Goal: Task Accomplishment & Management: Complete application form

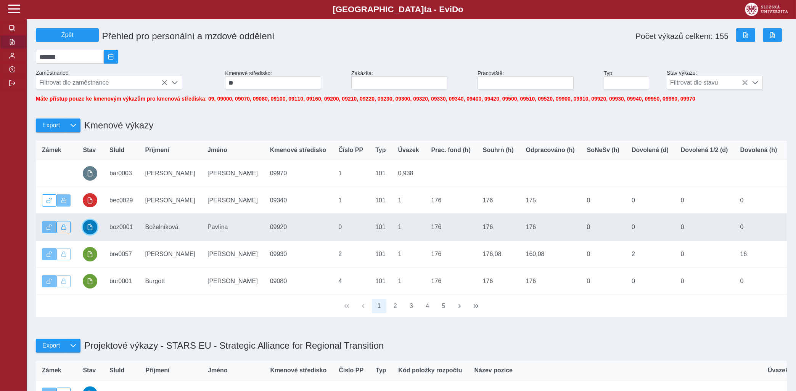
click at [88, 227] on button "button" at bounding box center [90, 227] width 14 height 14
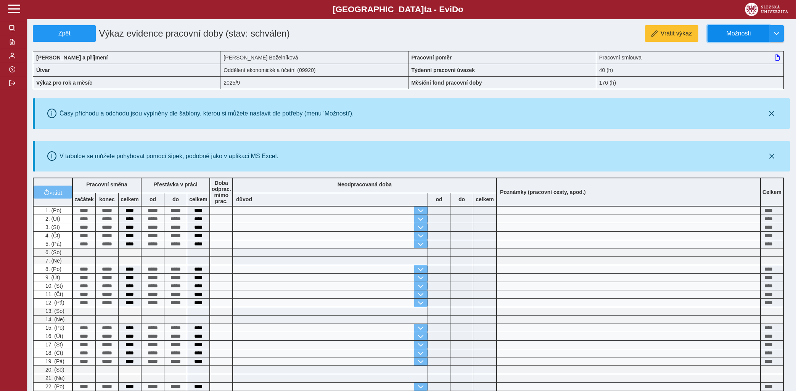
click at [748, 32] on span "Možnosti" at bounding box center [738, 33] width 49 height 7
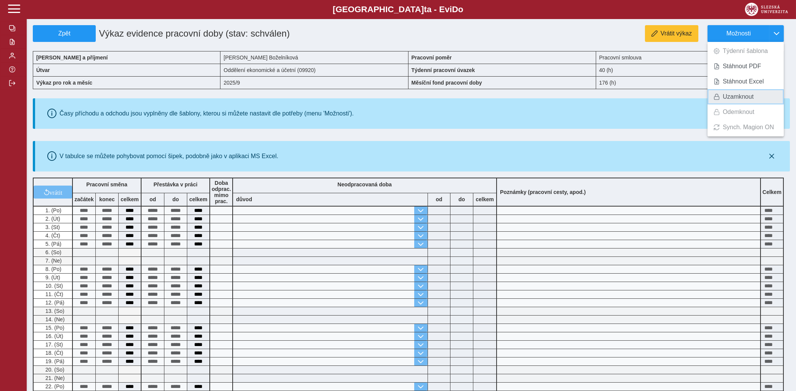
click at [731, 96] on span "Uzamknout" at bounding box center [738, 97] width 31 height 6
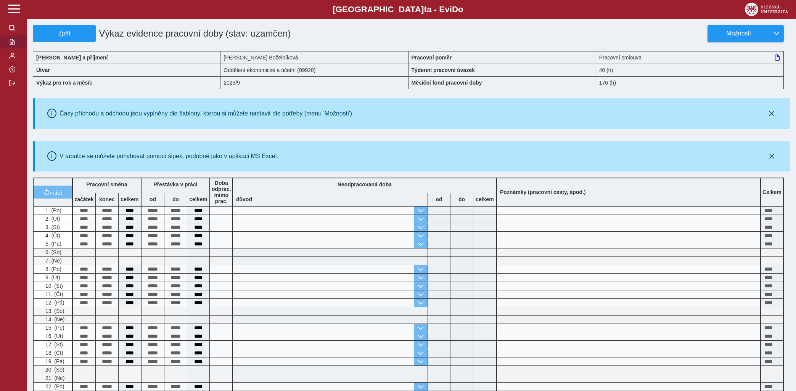
click at [13, 45] on span "button" at bounding box center [12, 42] width 6 height 6
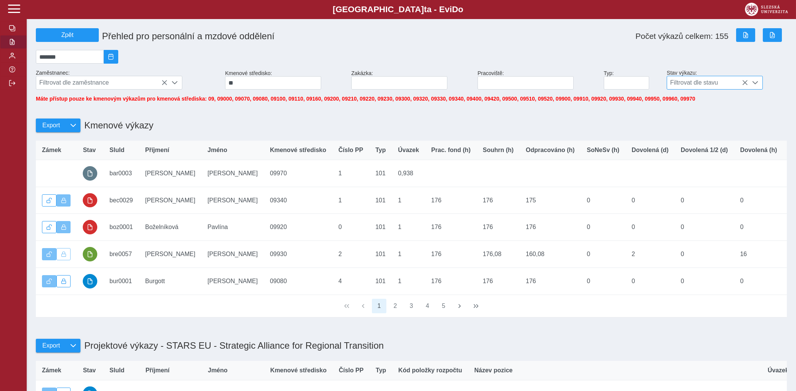
click at [754, 85] on span at bounding box center [755, 83] width 6 height 6
click at [680, 133] on li "schválen" at bounding box center [714, 126] width 95 height 13
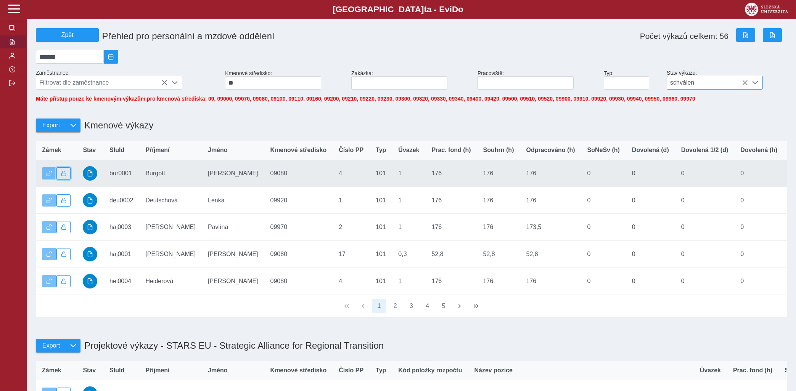
click at [64, 176] on span "button" at bounding box center [63, 173] width 5 height 5
click at [91, 177] on span "button" at bounding box center [90, 173] width 6 height 6
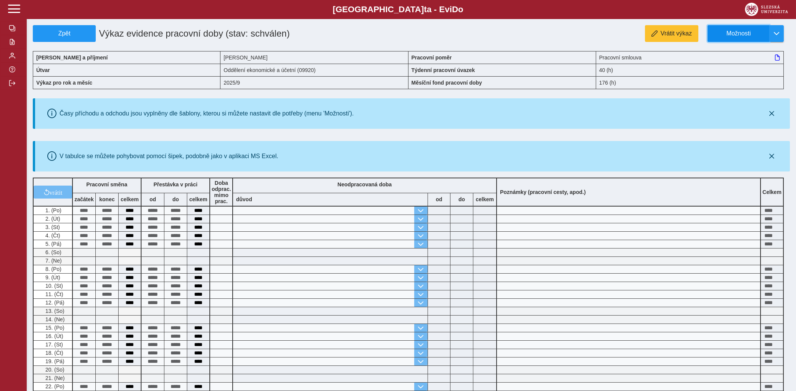
click at [747, 29] on button "Možnosti" at bounding box center [738, 33] width 62 height 17
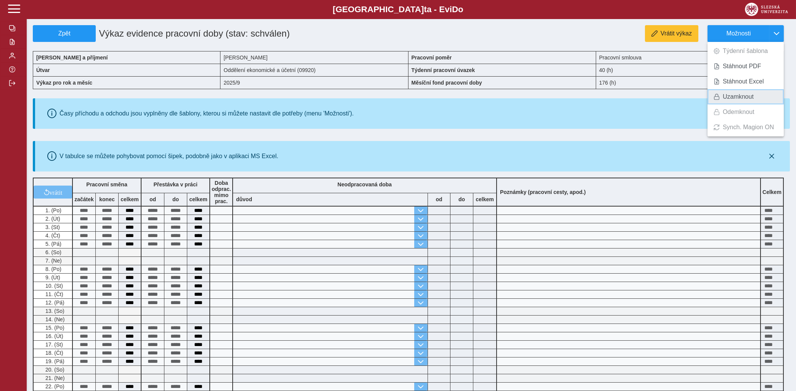
click at [727, 94] on span "Uzamknout" at bounding box center [738, 97] width 31 height 6
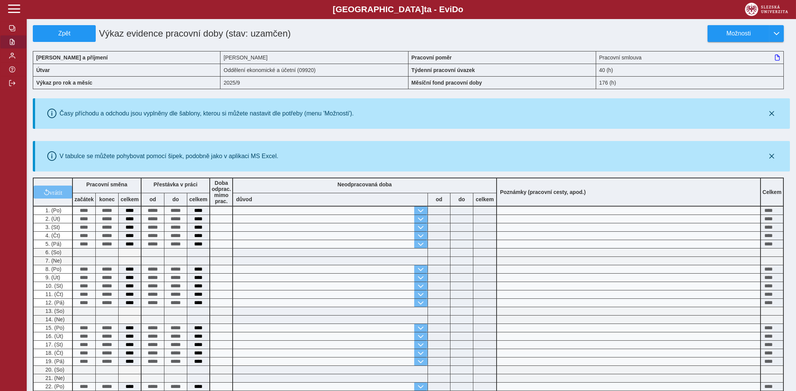
drag, startPoint x: 14, startPoint y: 61, endPoint x: 11, endPoint y: 69, distance: 8.2
click at [13, 45] on span "button" at bounding box center [12, 42] width 6 height 6
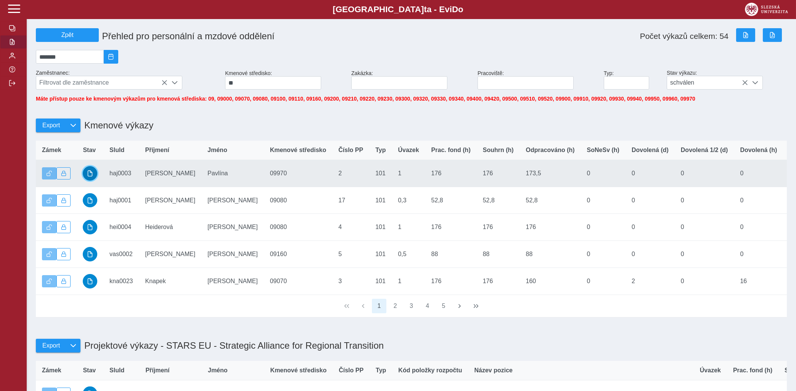
click at [95, 178] on button "button" at bounding box center [90, 173] width 14 height 14
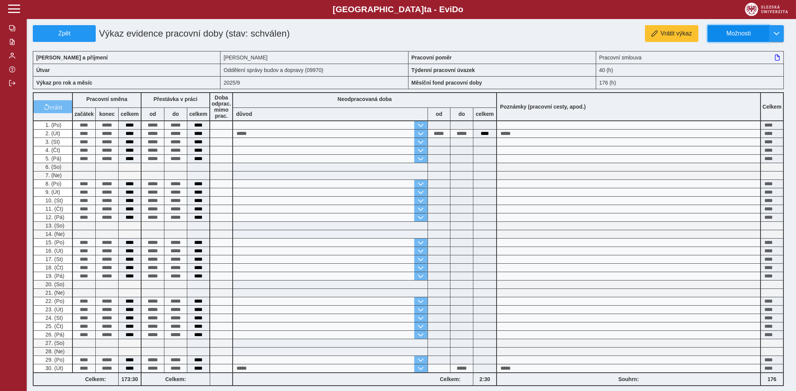
click at [729, 30] on span "Možnosti" at bounding box center [738, 33] width 49 height 7
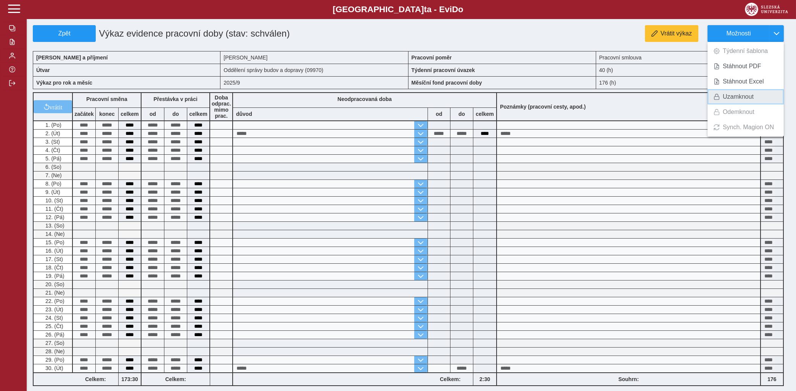
click at [728, 96] on span "Uzamknout" at bounding box center [738, 97] width 31 height 6
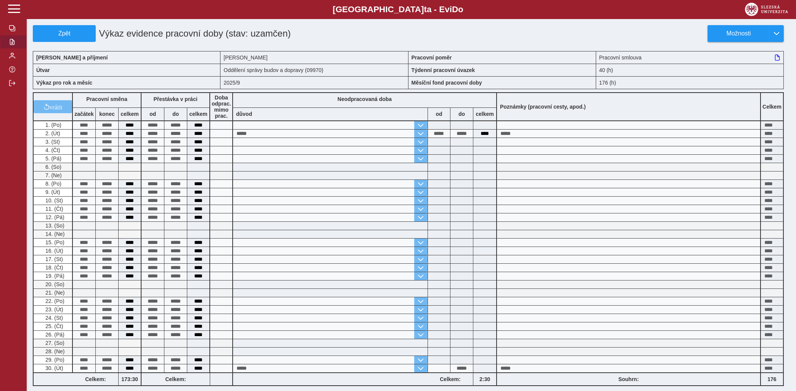
click at [11, 45] on span "button" at bounding box center [12, 42] width 6 height 6
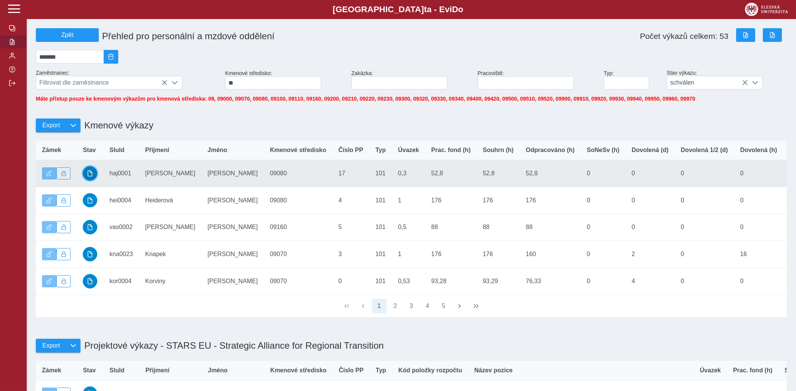
click at [94, 179] on button "button" at bounding box center [90, 173] width 14 height 14
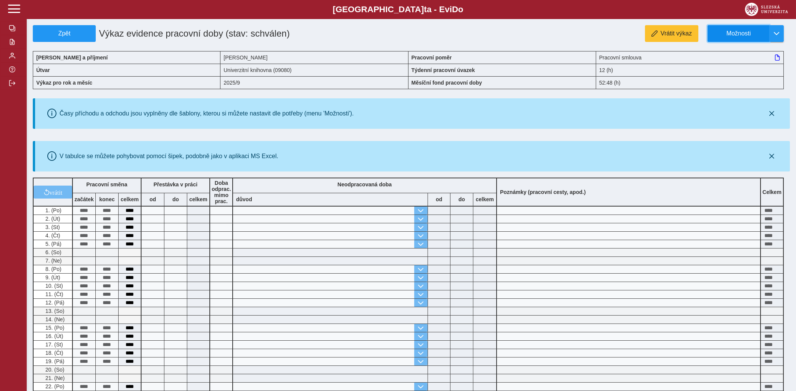
click at [740, 34] on span "Možnosti" at bounding box center [738, 33] width 49 height 7
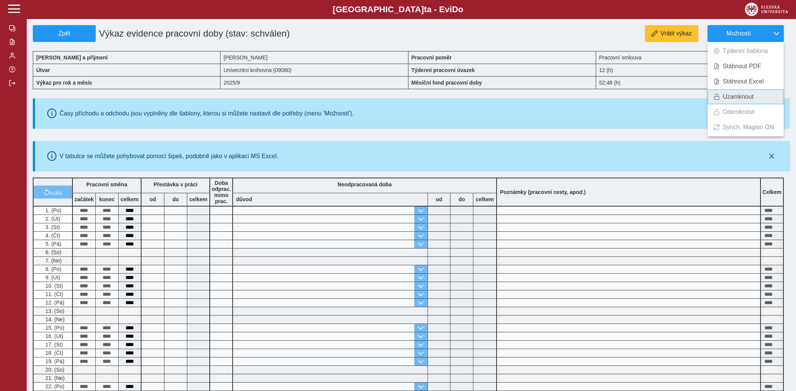
click at [727, 99] on span "Uzamknout" at bounding box center [738, 97] width 31 height 6
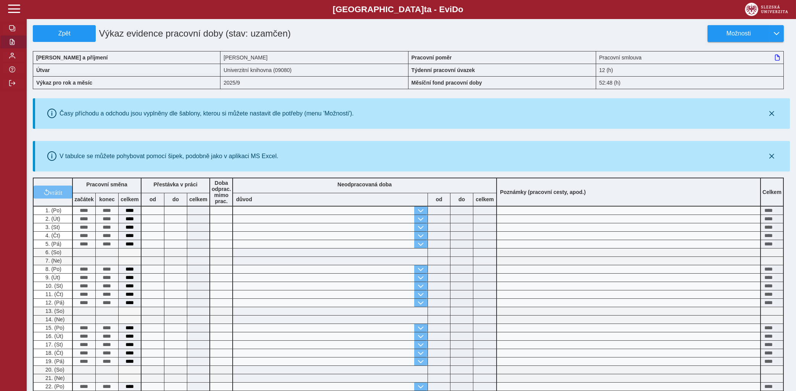
click at [10, 45] on span "button" at bounding box center [12, 42] width 6 height 6
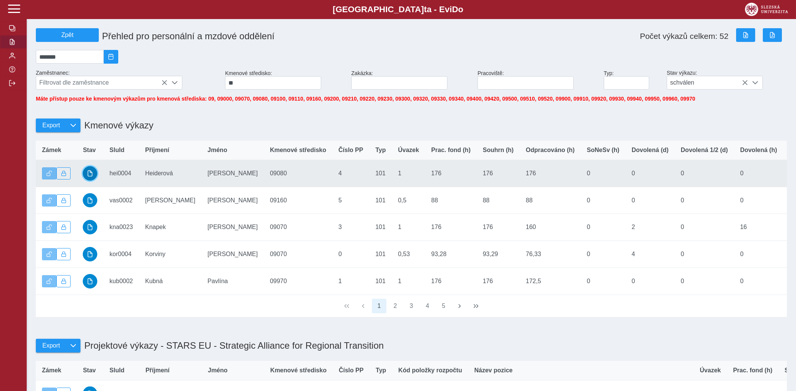
click at [88, 177] on span "button" at bounding box center [90, 173] width 6 height 6
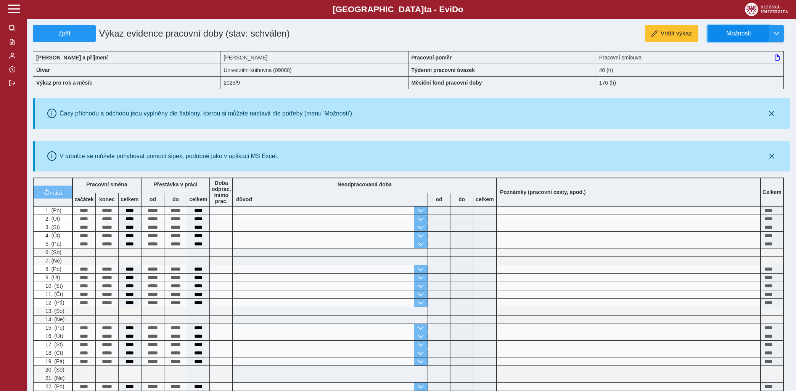
click at [737, 33] on span "Možnosti" at bounding box center [738, 33] width 49 height 7
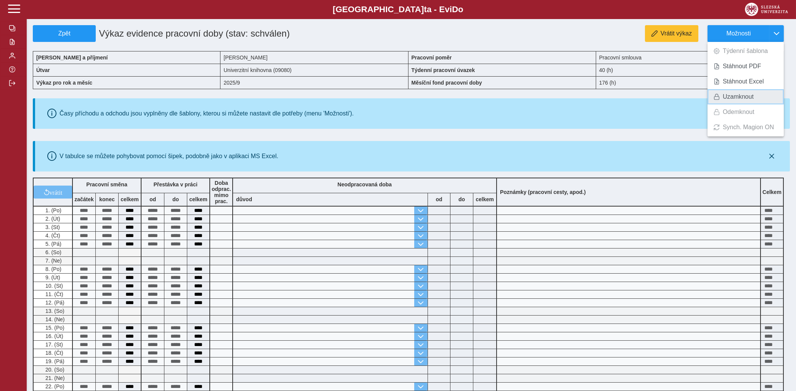
click at [731, 96] on span "Uzamknout" at bounding box center [738, 97] width 31 height 6
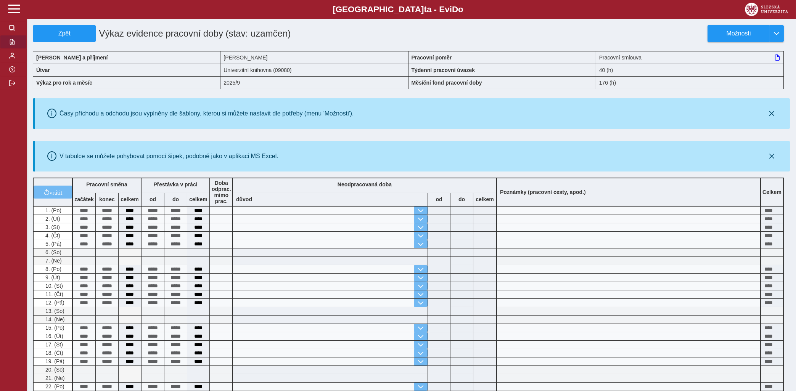
click at [10, 45] on span "button" at bounding box center [12, 42] width 6 height 6
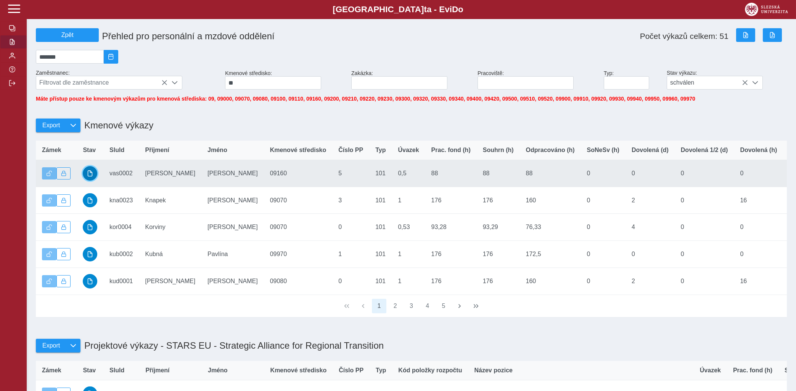
click at [92, 177] on span "button" at bounding box center [90, 173] width 6 height 6
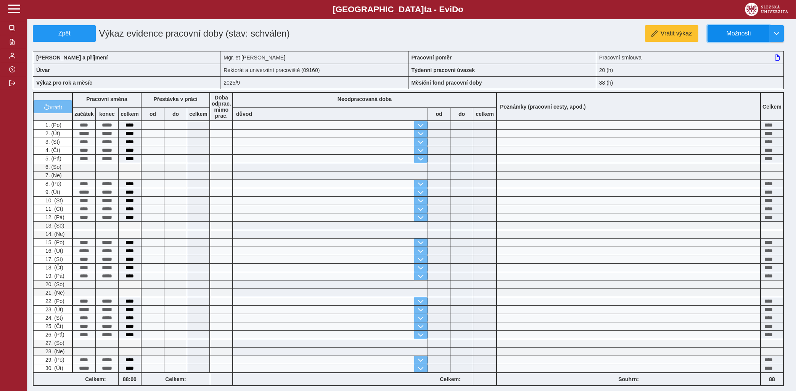
click at [728, 32] on span "Možnosti" at bounding box center [738, 33] width 49 height 7
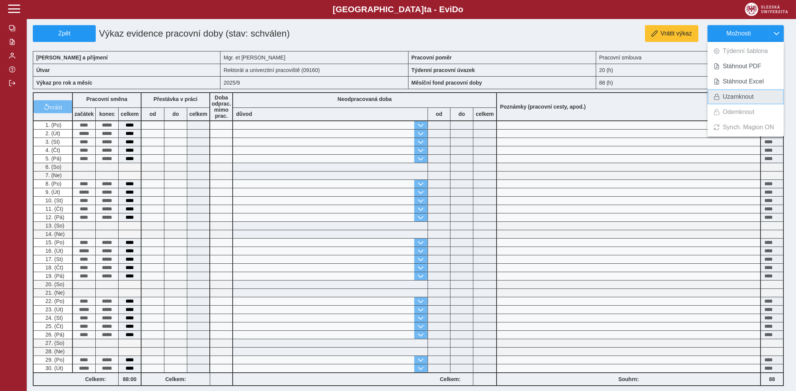
click at [731, 95] on span "Uzamknout" at bounding box center [738, 97] width 31 height 6
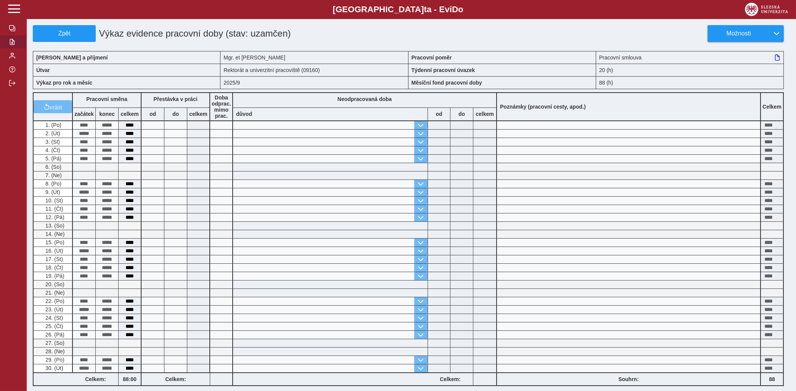
click at [10, 45] on span "button" at bounding box center [12, 42] width 6 height 6
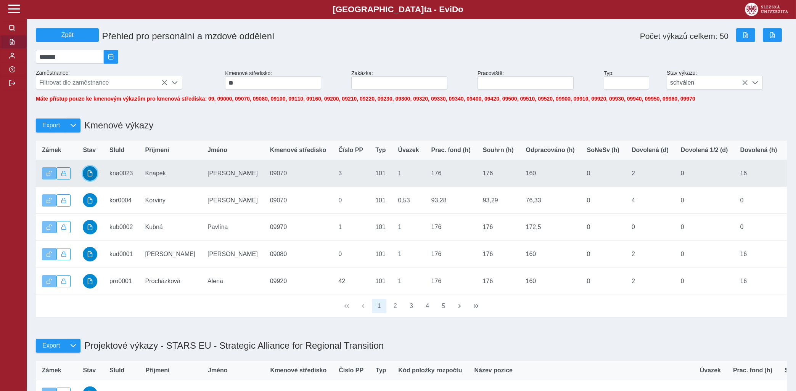
click at [91, 177] on span "button" at bounding box center [90, 173] width 6 height 6
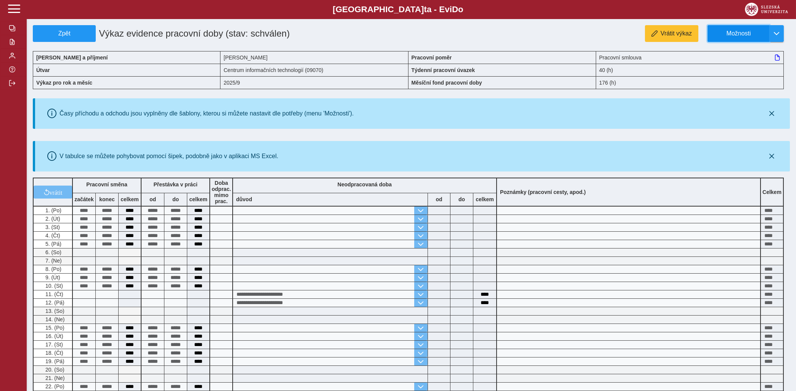
click at [757, 31] on span "Možnosti" at bounding box center [738, 33] width 49 height 7
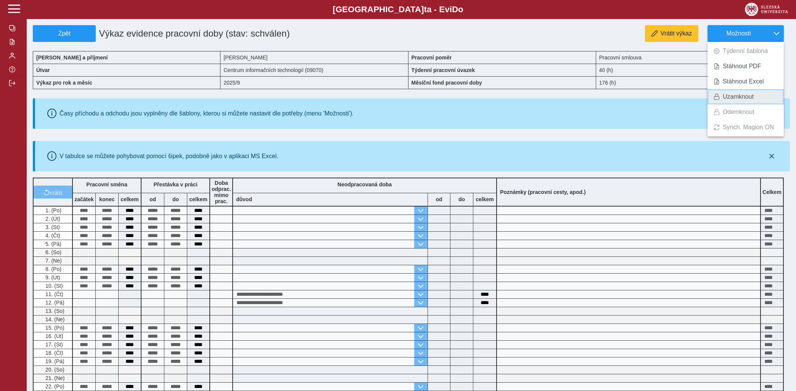
click at [731, 95] on span "Uzamknout" at bounding box center [738, 97] width 31 height 6
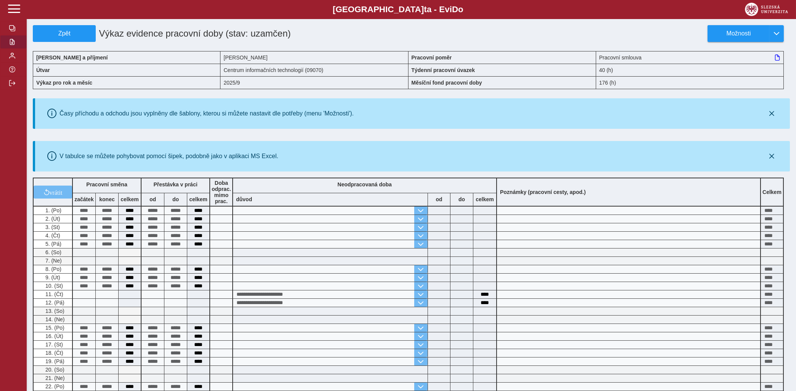
click at [18, 49] on button "button" at bounding box center [13, 42] width 27 height 14
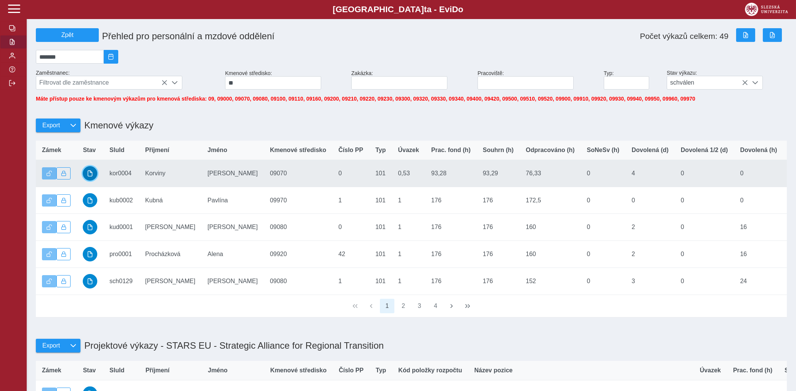
click at [92, 177] on span "button" at bounding box center [90, 173] width 6 height 6
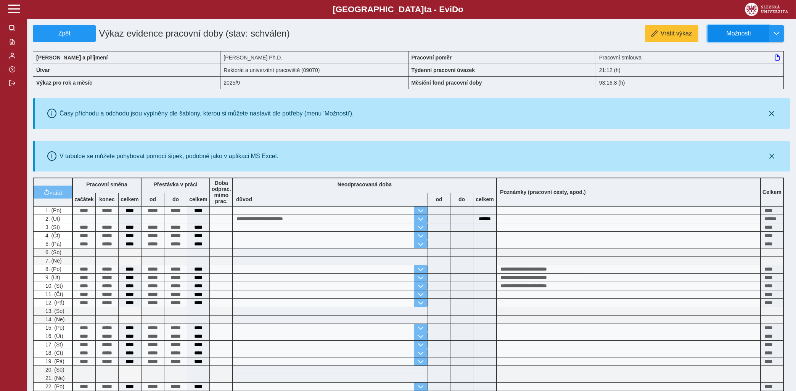
click at [730, 32] on span "Možnosti" at bounding box center [738, 33] width 49 height 7
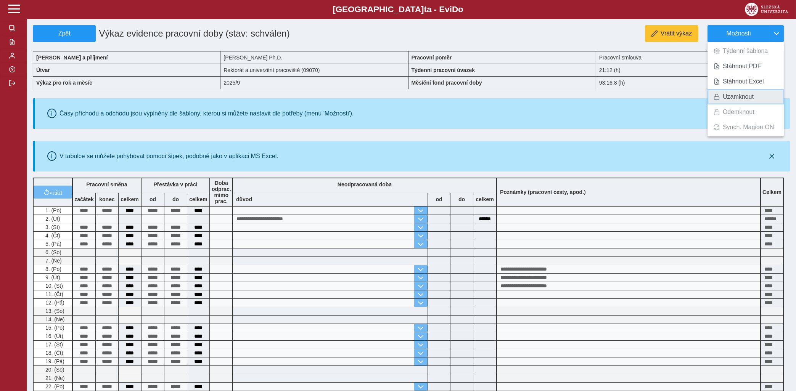
click at [726, 96] on span "Uzamknout" at bounding box center [738, 97] width 31 height 6
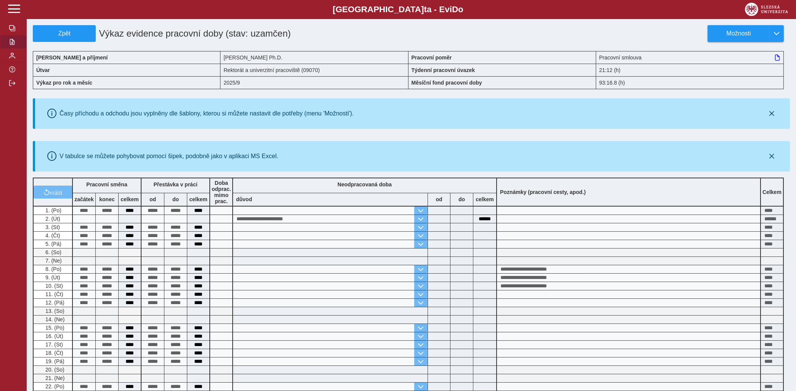
click at [12, 49] on button "button" at bounding box center [13, 42] width 27 height 14
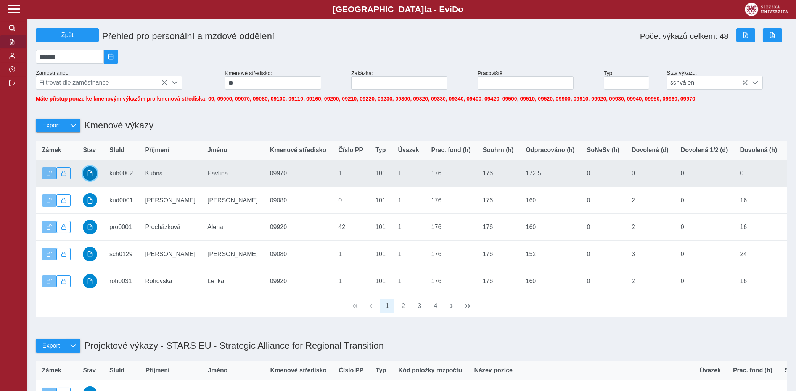
click at [91, 177] on span "button" at bounding box center [90, 173] width 6 height 6
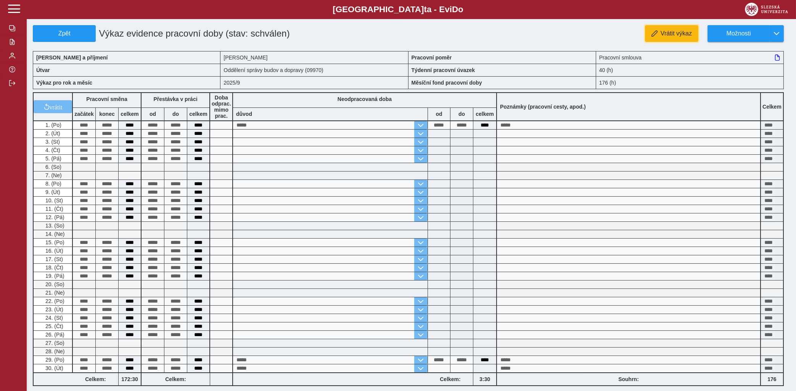
click at [666, 29] on button "Vrátit výkaz" at bounding box center [671, 33] width 53 height 17
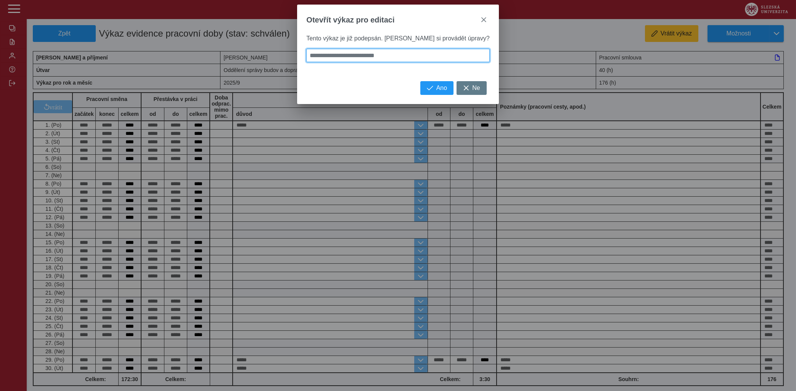
click at [347, 60] on input at bounding box center [397, 55] width 183 height 13
type input "*"
type input "**"
type input "***"
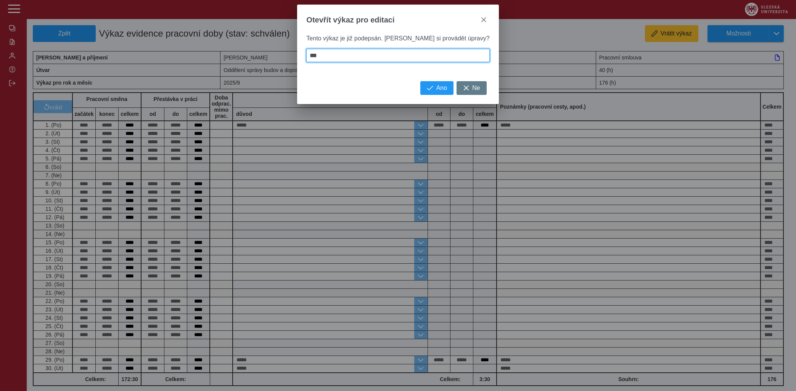
type input "****"
type input "*******"
type input "********"
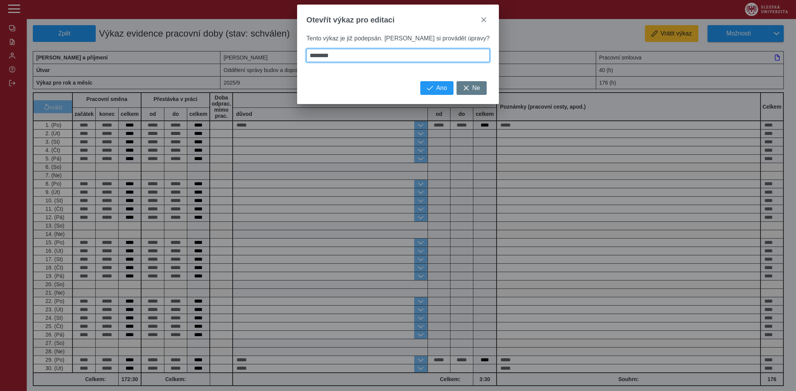
type input "*********"
type input "**********"
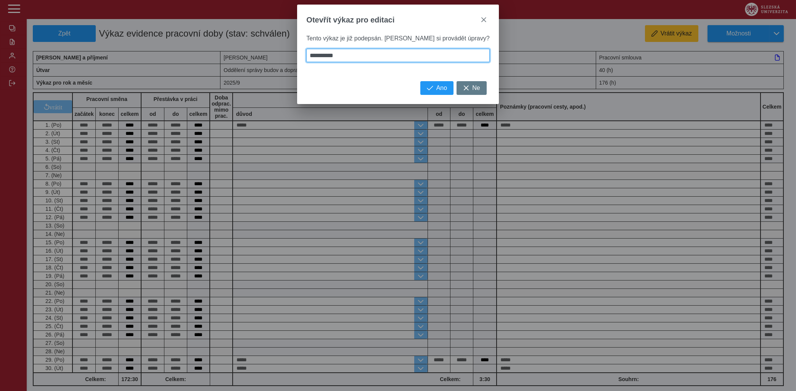
type input "**********"
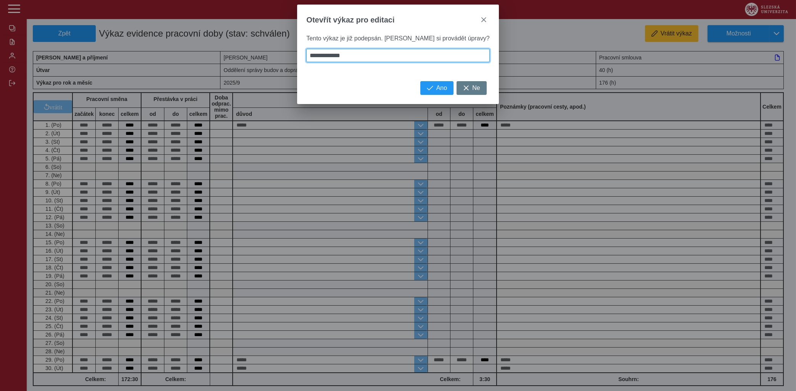
type input "**********"
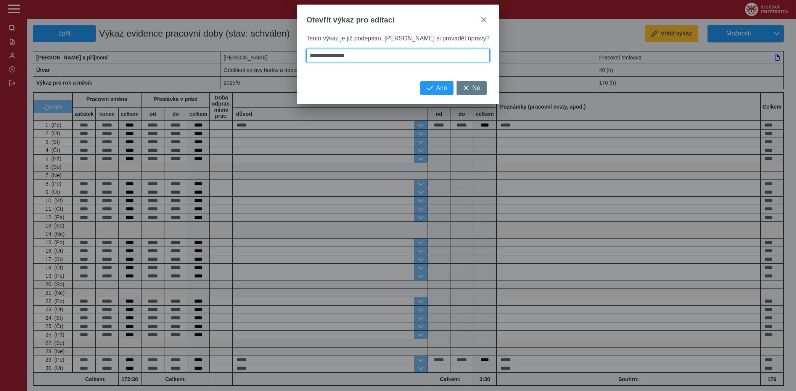
type input "**********"
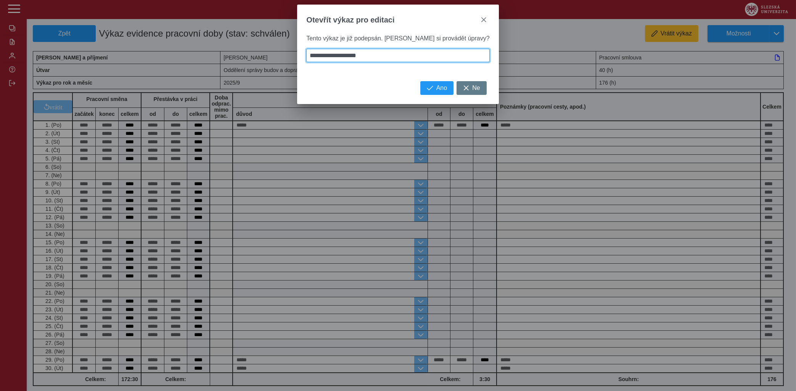
type input "**********"
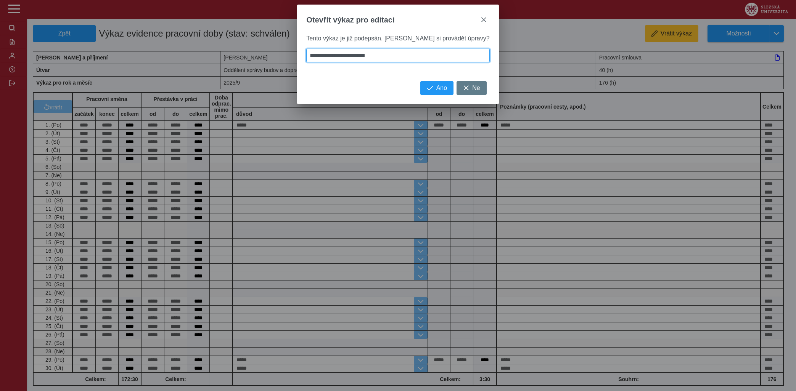
type input "**********"
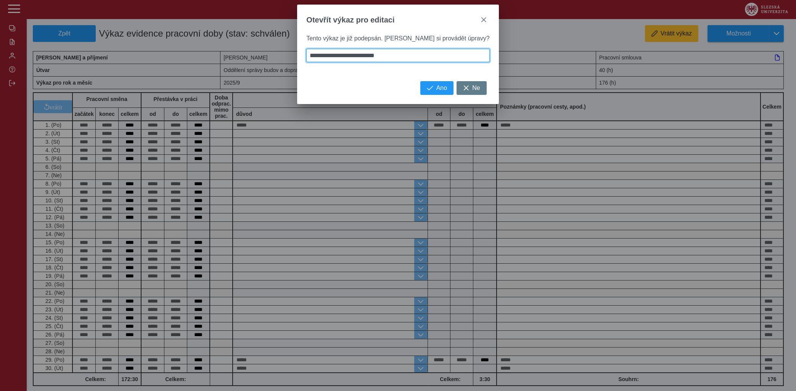
type input "**********"
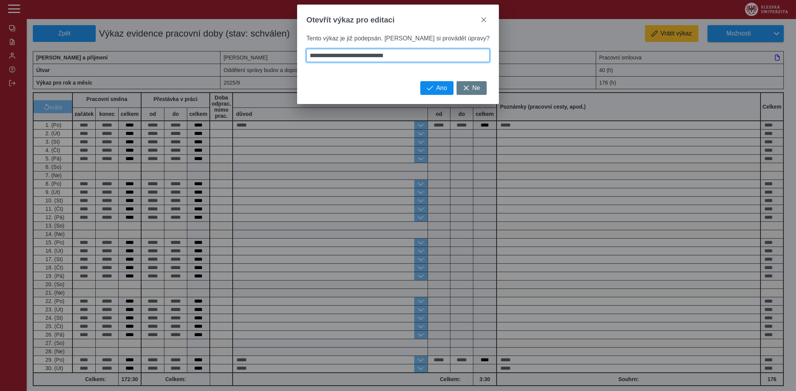
type input "**********"
click at [436, 92] on span "Ano" at bounding box center [441, 88] width 11 height 7
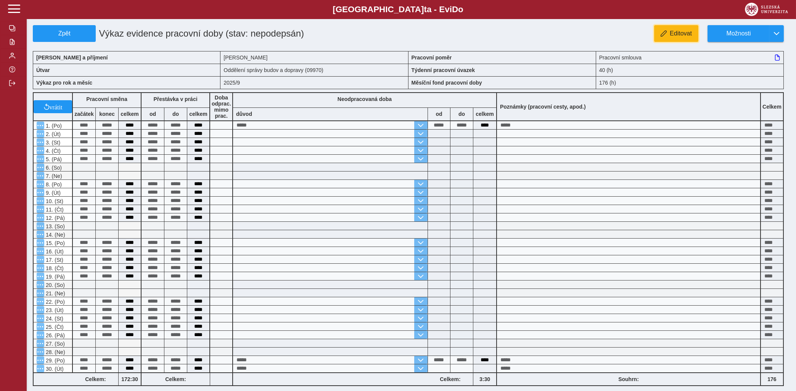
click at [686, 32] on span "Editovat" at bounding box center [681, 33] width 22 height 7
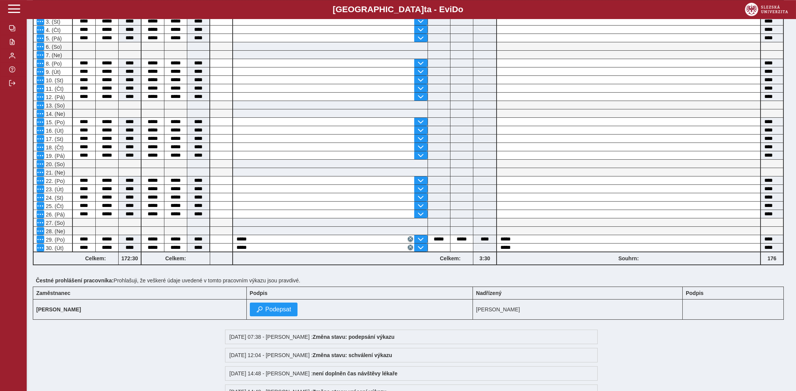
scroll to position [163, 0]
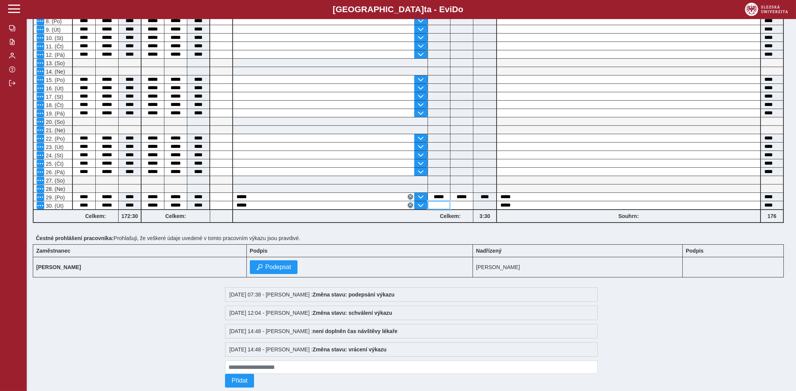
click at [437, 209] on input at bounding box center [439, 205] width 22 height 8
type input "****"
click at [460, 209] on input at bounding box center [461, 205] width 22 height 8
type input "****"
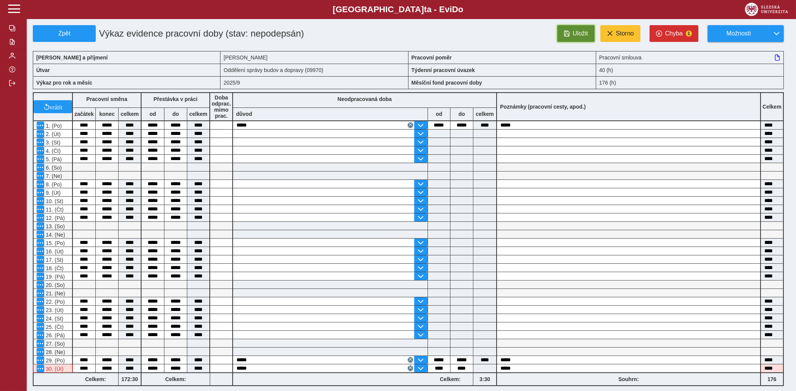
click at [577, 31] on span "Uložit" at bounding box center [580, 33] width 15 height 7
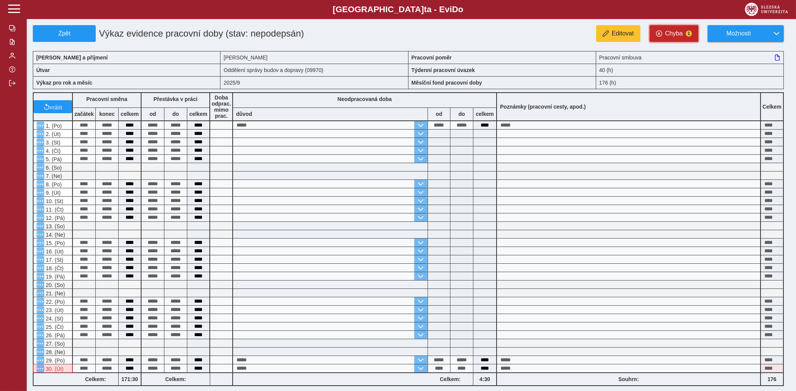
click at [683, 32] on button "Chyba 1" at bounding box center [673, 33] width 49 height 17
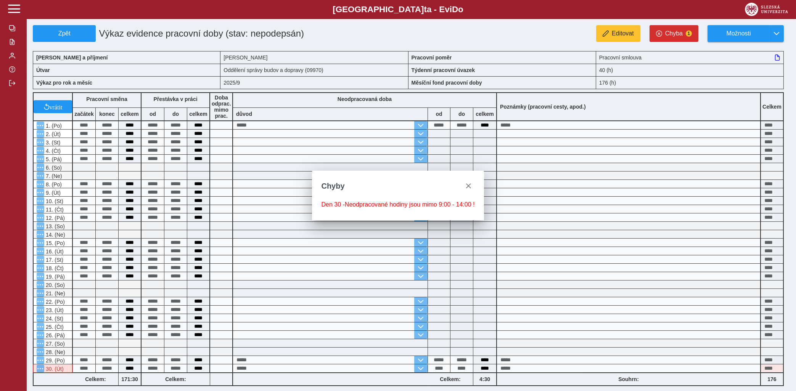
click at [529, 32] on div "Editovat Chyba 1 Možnosti" at bounding box center [569, 33] width 442 height 17
click at [471, 182] on button "close" at bounding box center [469, 186] width 12 height 12
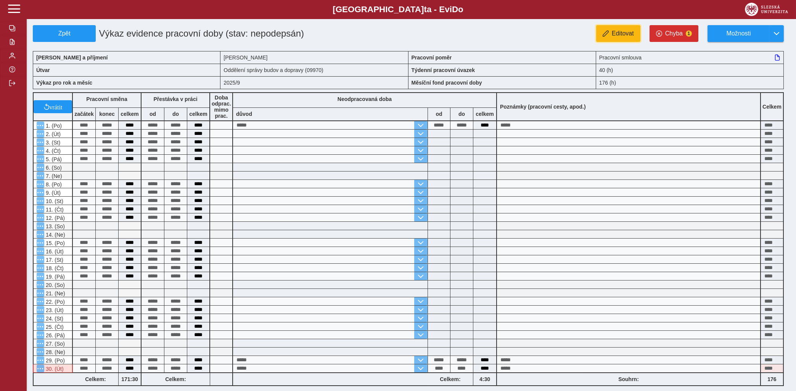
click at [611, 31] on button "Editovat" at bounding box center [618, 33] width 44 height 17
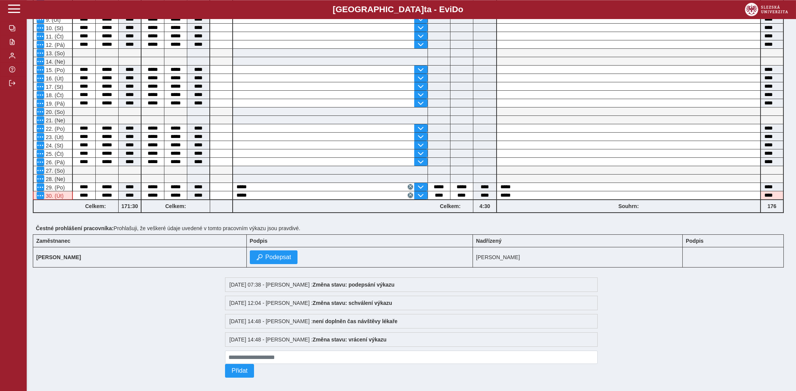
scroll to position [190, 0]
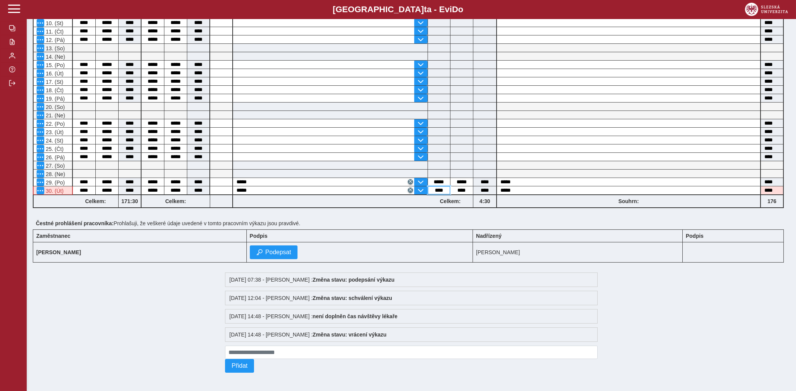
drag, startPoint x: 449, startPoint y: 183, endPoint x: 428, endPoint y: 182, distance: 21.0
click at [428, 186] on input "****" at bounding box center [439, 190] width 22 height 8
type input "****"
drag, startPoint x: 469, startPoint y: 185, endPoint x: 443, endPoint y: 185, distance: 25.6
click at [450, 186] on input "****" at bounding box center [461, 190] width 22 height 8
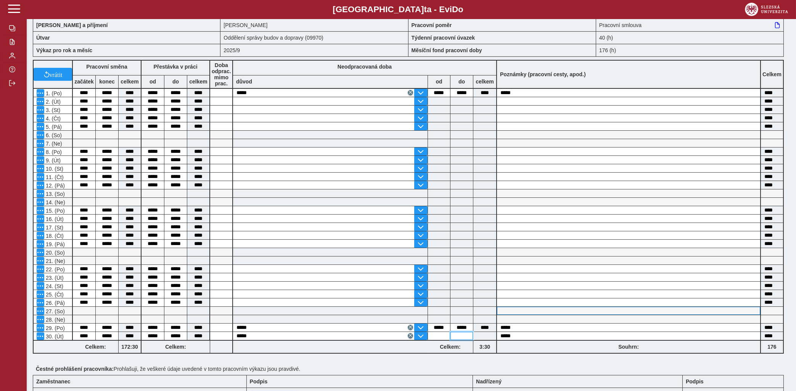
scroll to position [122, 0]
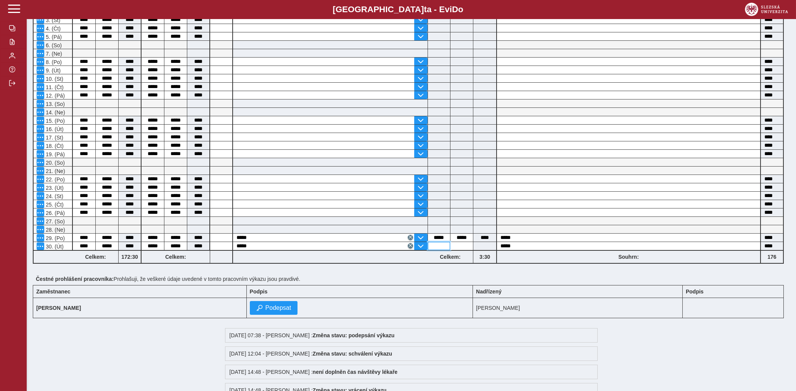
click at [438, 250] on input at bounding box center [439, 246] width 22 height 8
type input "****"
click at [459, 250] on input at bounding box center [461, 246] width 22 height 8
type input "****"
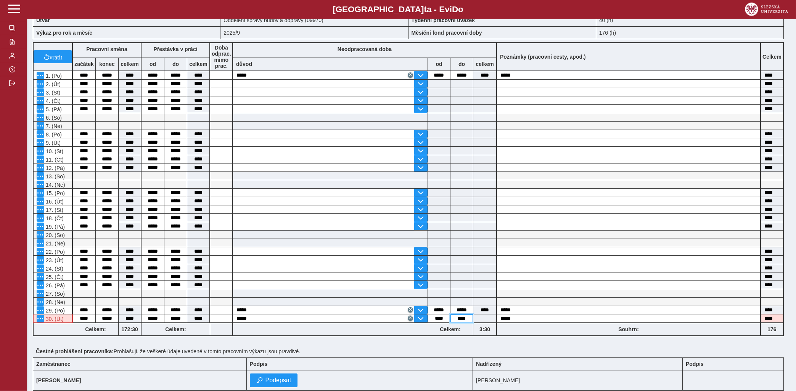
scroll to position [0, 0]
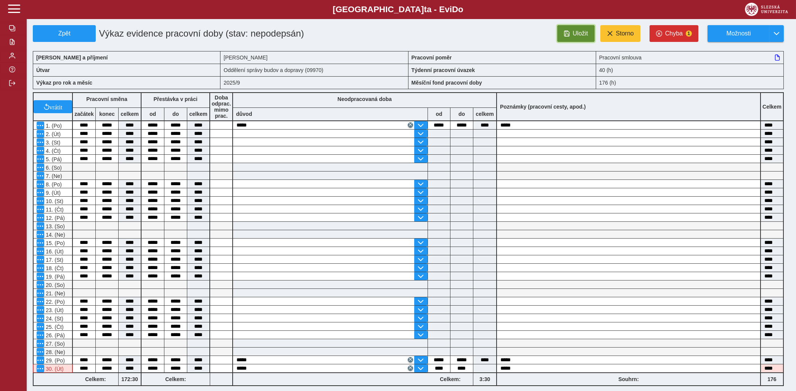
click at [573, 34] on button "Uložit" at bounding box center [575, 33] width 37 height 17
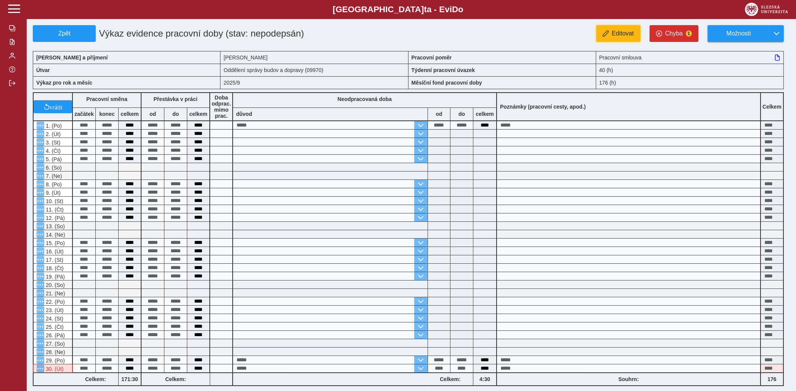
click at [616, 32] on span "Editovat" at bounding box center [623, 33] width 22 height 7
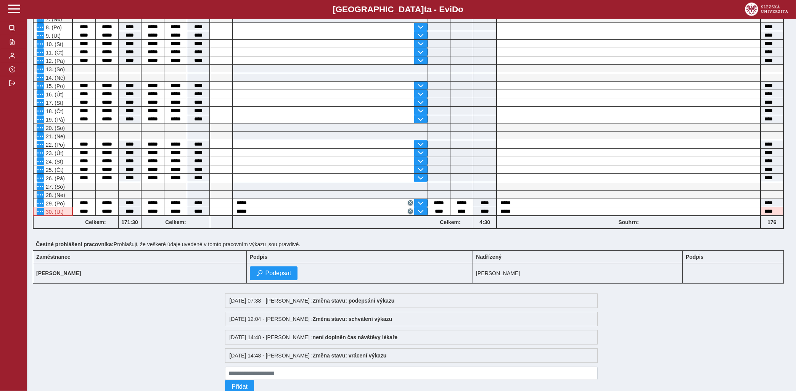
scroll to position [163, 0]
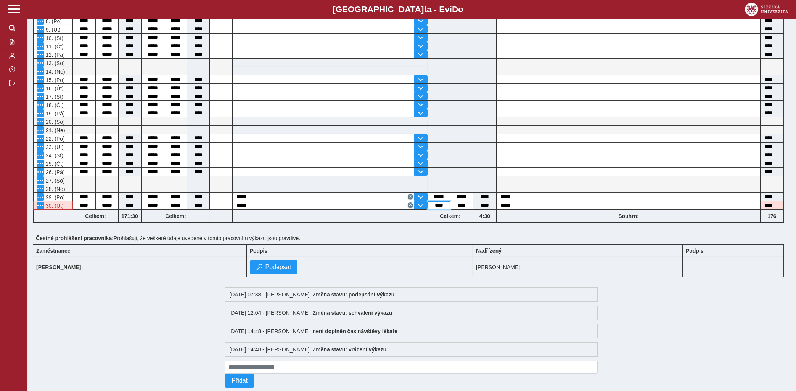
drag, startPoint x: 449, startPoint y: 212, endPoint x: 433, endPoint y: 210, distance: 16.5
click at [433, 209] on input "****" at bounding box center [439, 205] width 22 height 8
type input "****"
drag, startPoint x: 453, startPoint y: 209, endPoint x: 467, endPoint y: 206, distance: 14.4
click at [467, 206] on div "vrátit Pracovní směna začátek konec celkem Přestávka v práci od do celkem Doba …" at bounding box center [408, 76] width 757 height 300
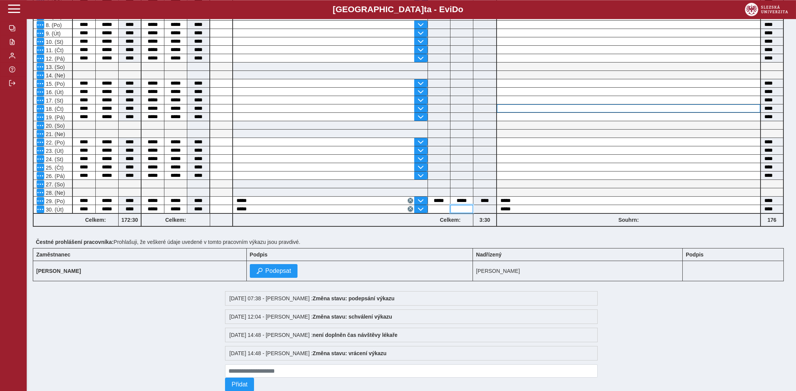
scroll to position [0, 0]
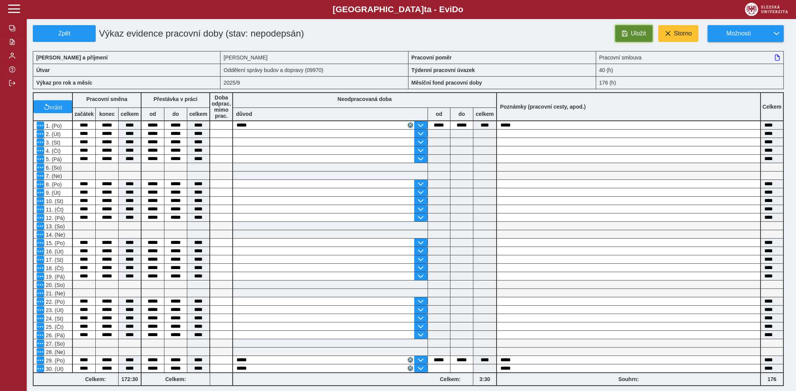
click at [639, 33] on span "Uložit" at bounding box center [638, 33] width 15 height 7
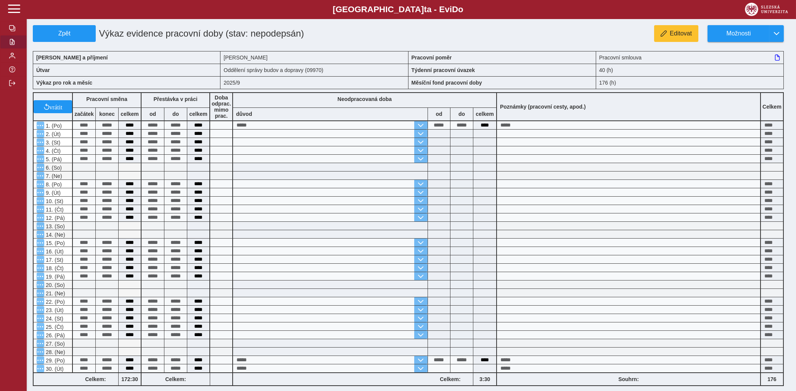
click at [10, 45] on span "button" at bounding box center [12, 42] width 6 height 6
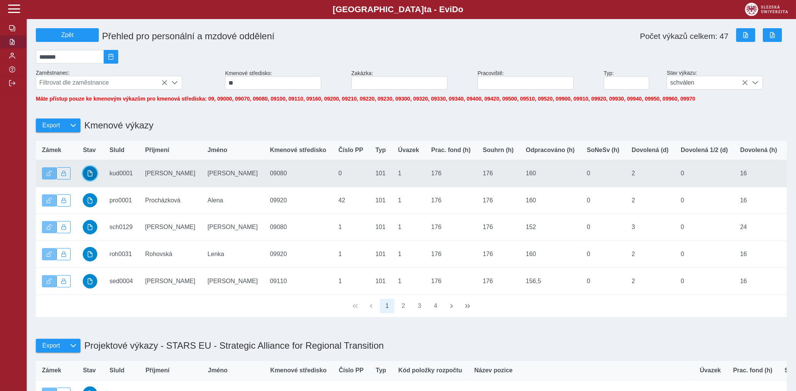
click at [93, 175] on button "button" at bounding box center [90, 173] width 14 height 14
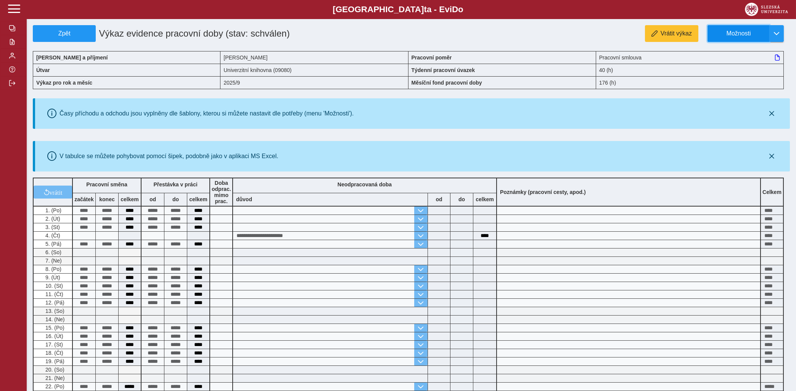
click at [745, 32] on span "Možnosti" at bounding box center [738, 33] width 49 height 7
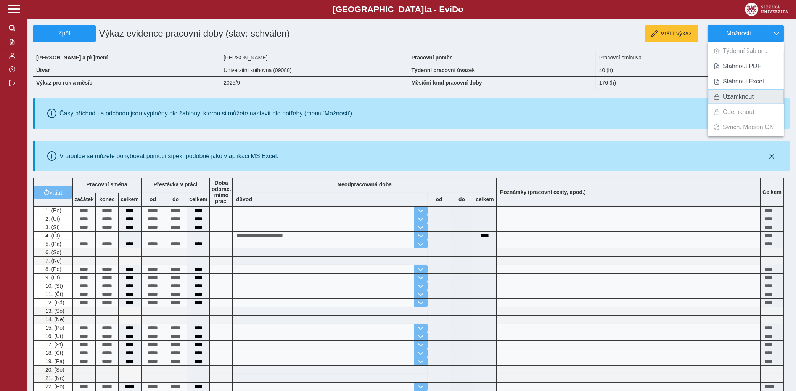
click at [742, 95] on span "Uzamknout" at bounding box center [738, 97] width 31 height 6
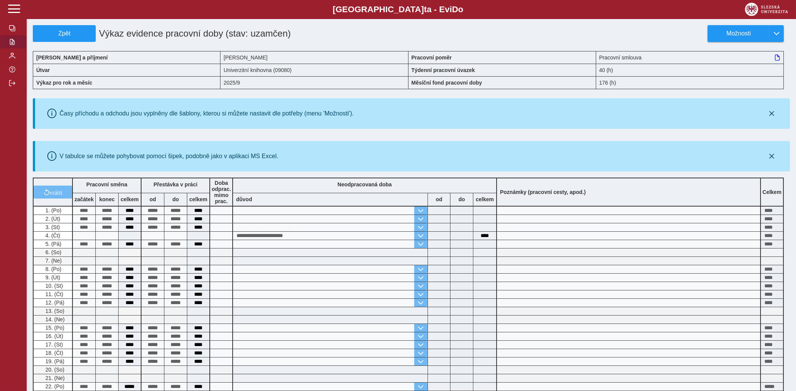
click at [11, 45] on span "button" at bounding box center [12, 42] width 6 height 6
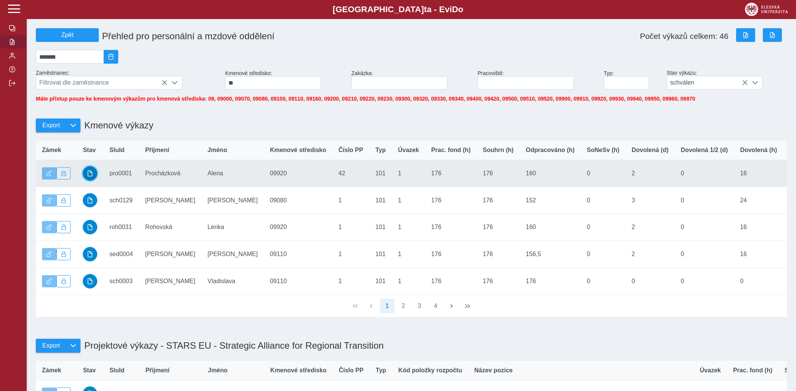
click at [91, 177] on span "button" at bounding box center [90, 173] width 6 height 6
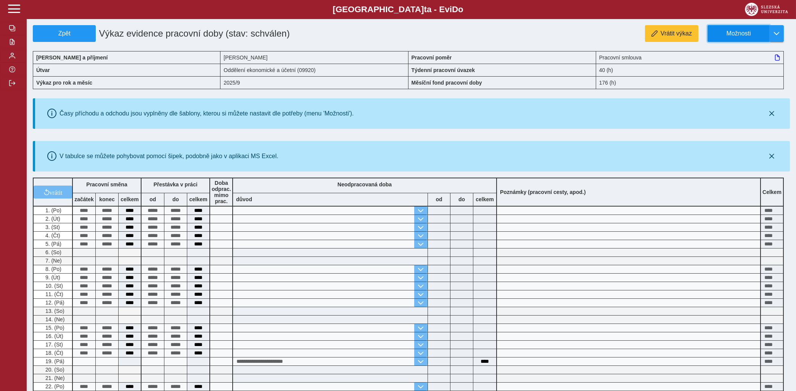
click at [735, 36] on span "Možnosti" at bounding box center [738, 33] width 49 height 7
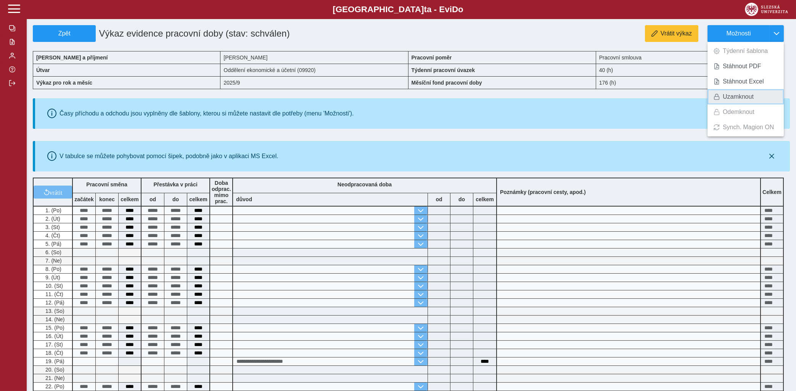
click at [726, 98] on span "Uzamknout" at bounding box center [738, 97] width 31 height 6
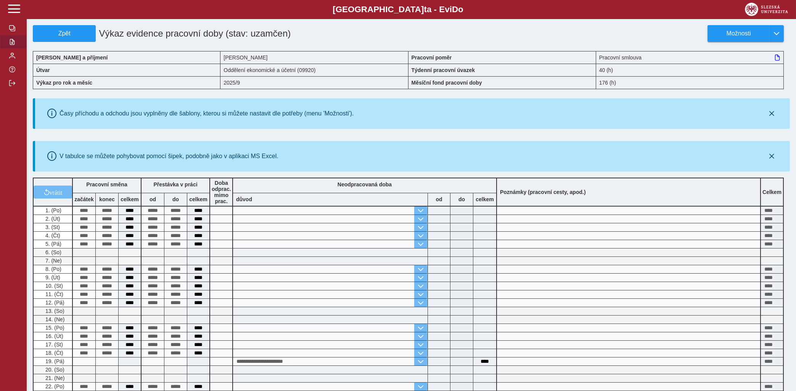
click at [10, 45] on span "button" at bounding box center [12, 42] width 6 height 6
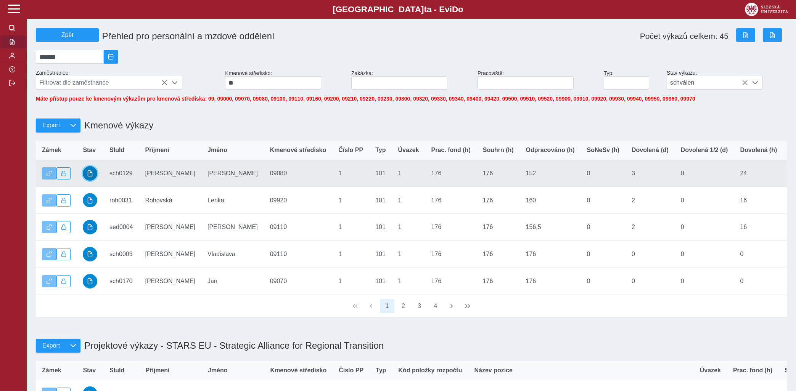
click at [90, 177] on span "button" at bounding box center [90, 173] width 6 height 6
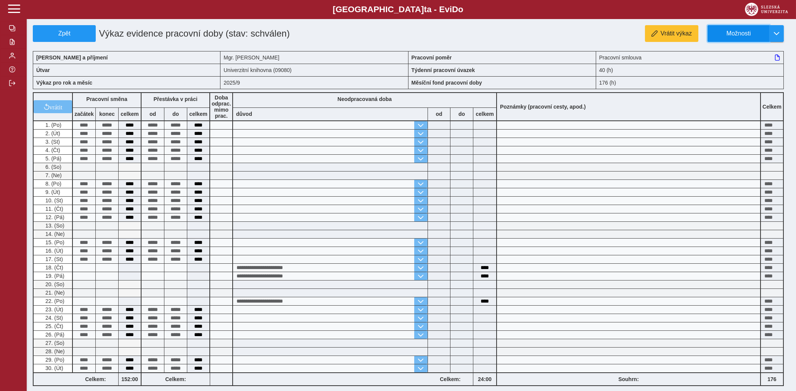
click at [734, 32] on span "Možnosti" at bounding box center [738, 33] width 49 height 7
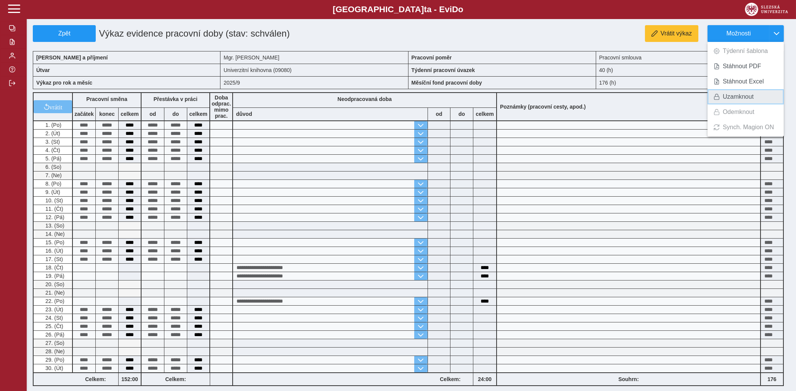
click at [724, 96] on span "Uzamknout" at bounding box center [738, 97] width 31 height 6
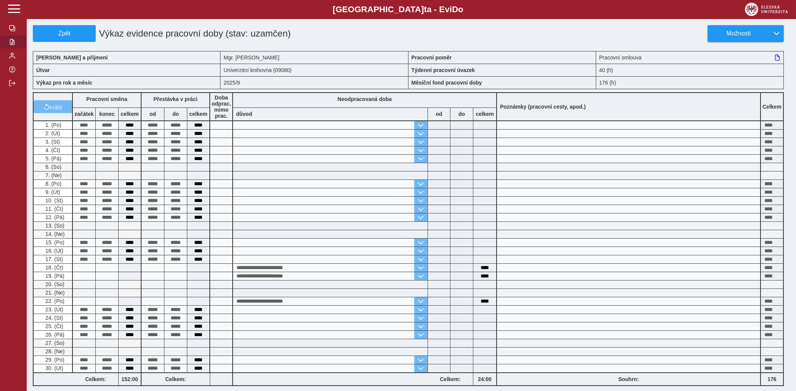
click at [13, 45] on span "button" at bounding box center [12, 42] width 6 height 6
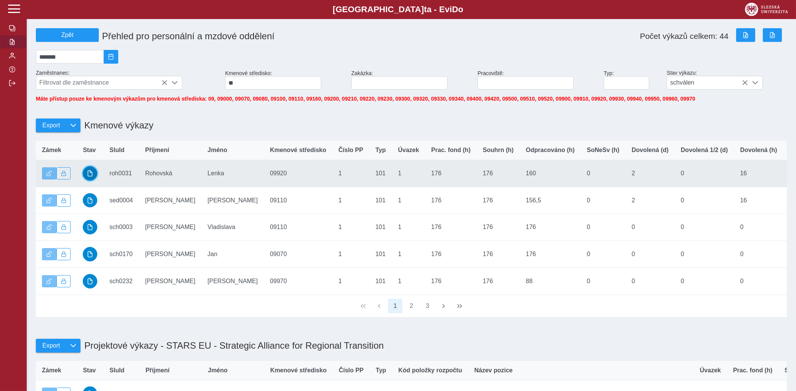
click at [90, 177] on span "button" at bounding box center [90, 173] width 6 height 6
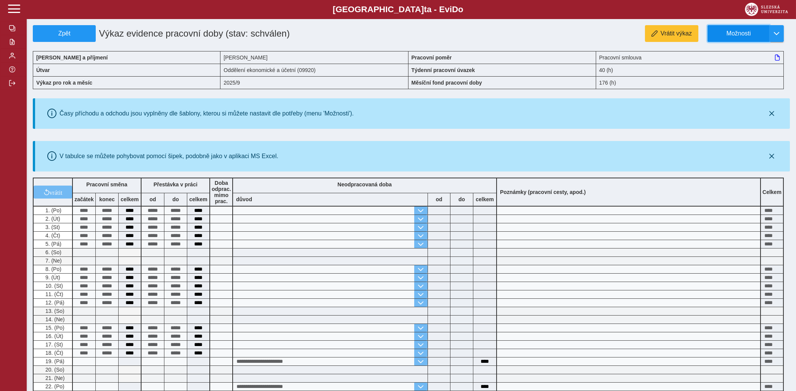
click at [730, 34] on span "Možnosti" at bounding box center [738, 33] width 49 height 7
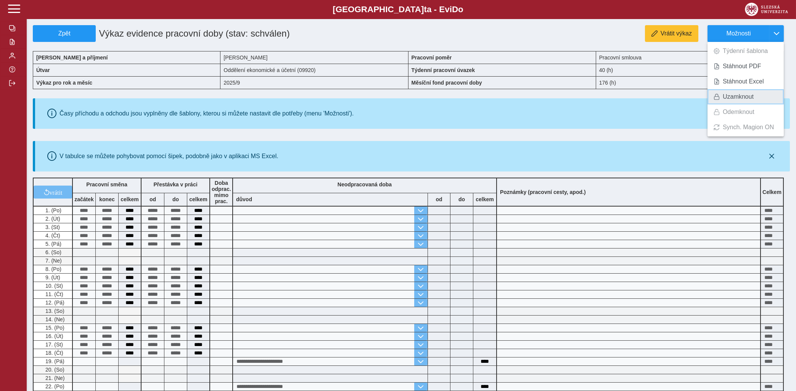
click at [727, 95] on span "Uzamknout" at bounding box center [738, 97] width 31 height 6
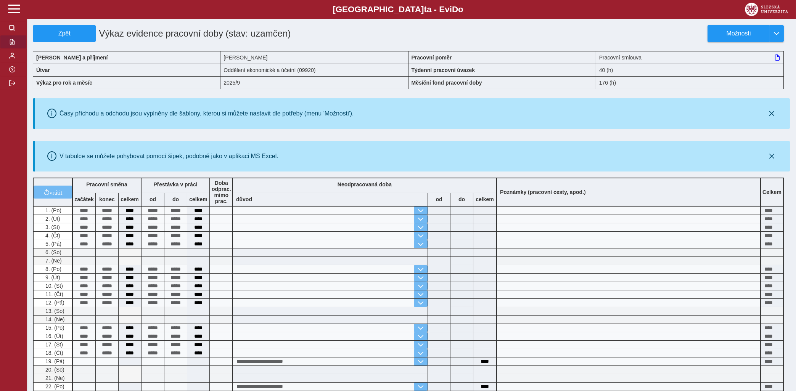
click at [12, 45] on span "button" at bounding box center [12, 42] width 6 height 6
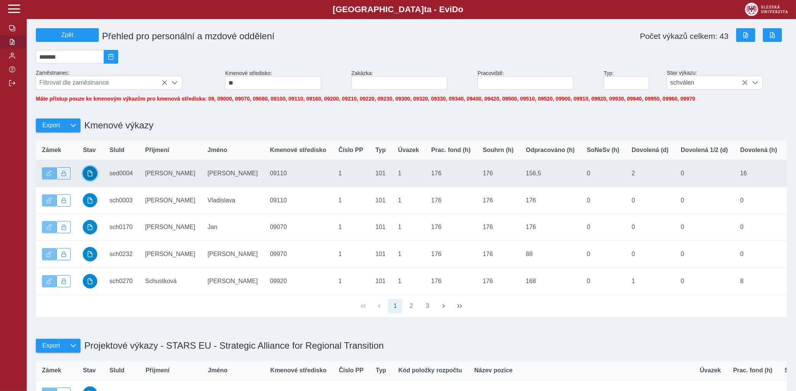
click at [88, 177] on span "button" at bounding box center [90, 173] width 6 height 6
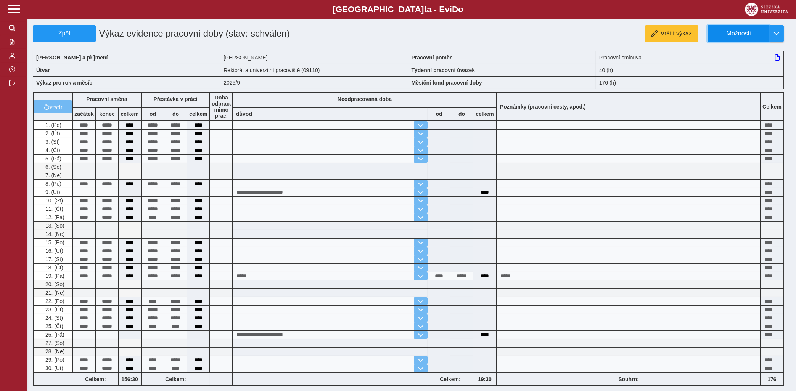
click at [729, 32] on span "Možnosti" at bounding box center [738, 33] width 49 height 7
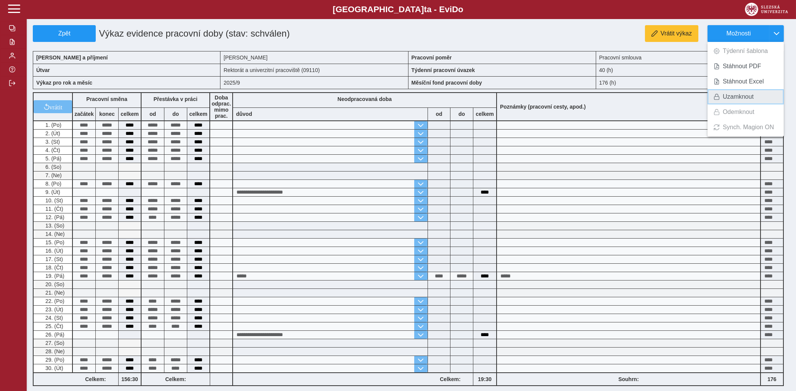
click at [729, 99] on span "Uzamknout" at bounding box center [738, 97] width 31 height 6
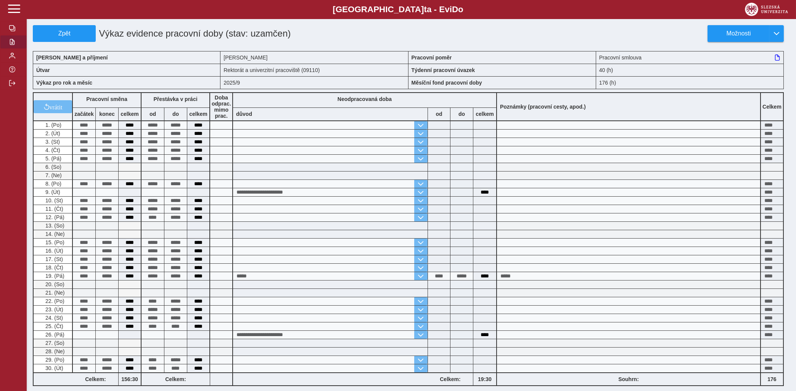
click at [7, 49] on button "button" at bounding box center [13, 42] width 27 height 14
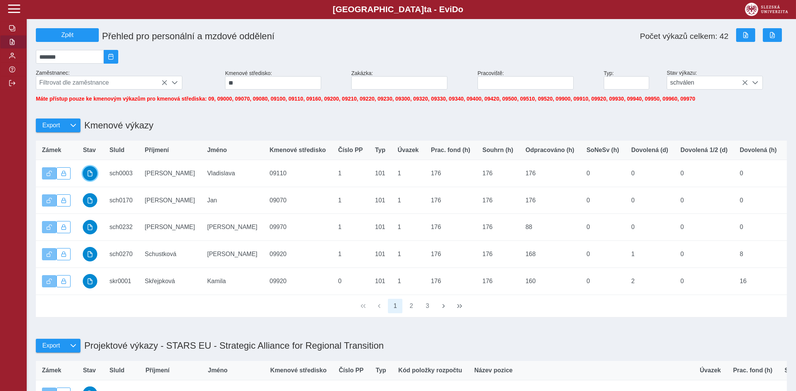
click at [94, 176] on button "button" at bounding box center [90, 173] width 14 height 14
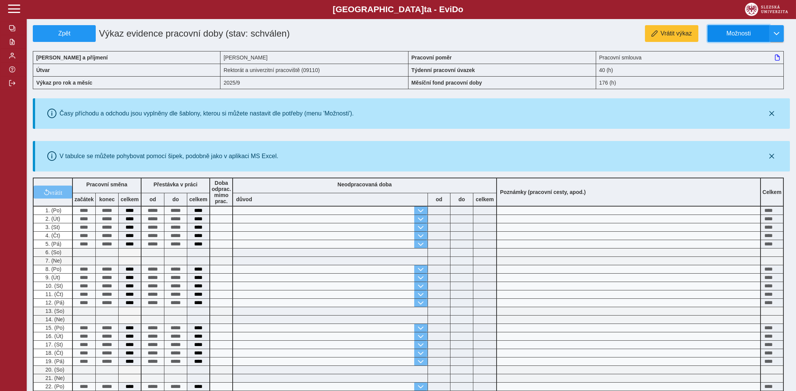
click at [739, 33] on span "Možnosti" at bounding box center [738, 33] width 49 height 7
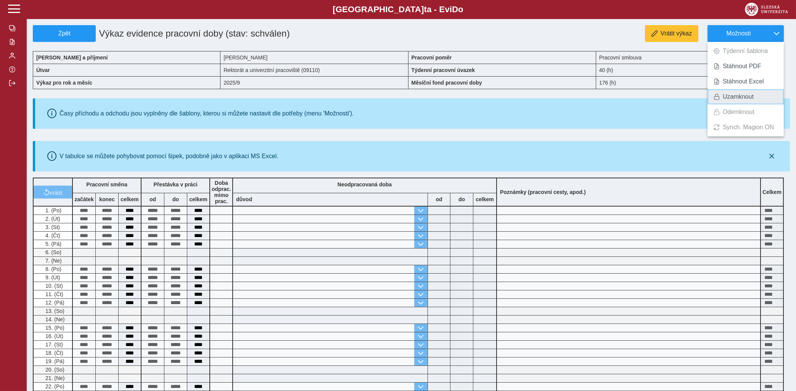
click at [727, 95] on span "Uzamknout" at bounding box center [738, 97] width 31 height 6
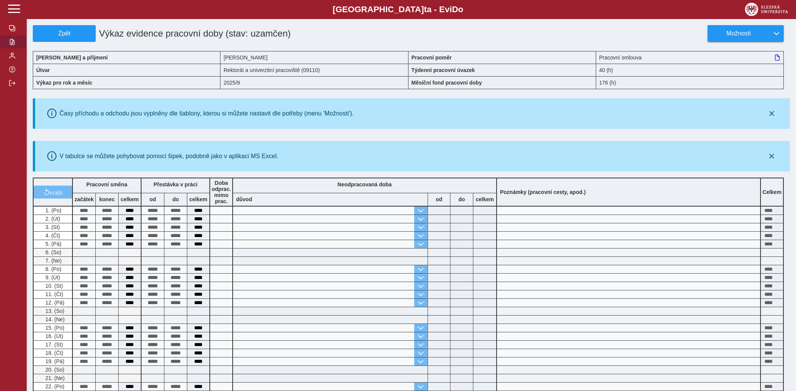
click at [10, 45] on span "button" at bounding box center [12, 42] width 6 height 6
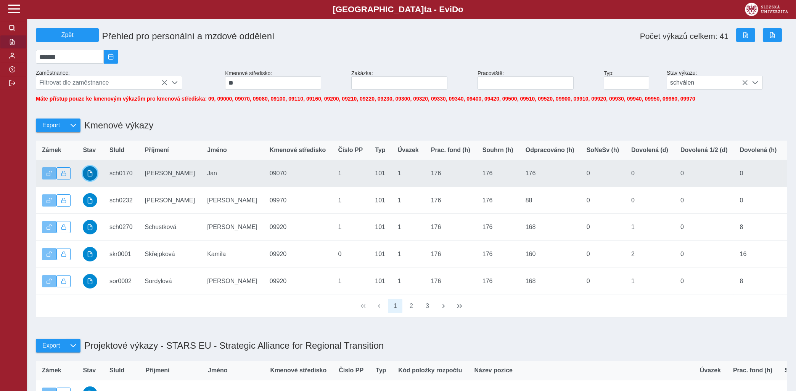
click at [87, 176] on button "button" at bounding box center [90, 173] width 14 height 14
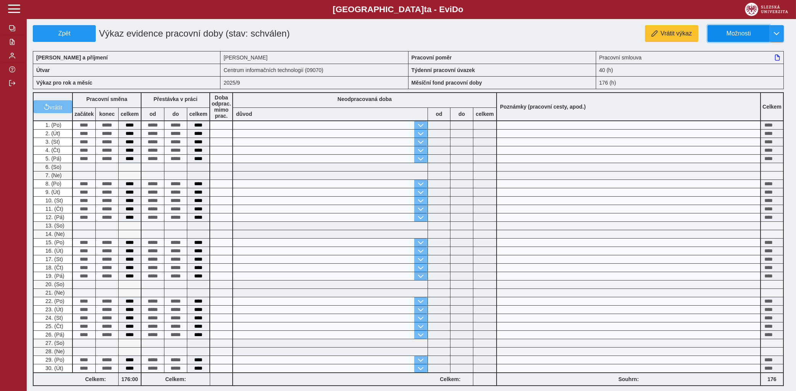
click at [738, 29] on button "Možnosti" at bounding box center [738, 33] width 62 height 17
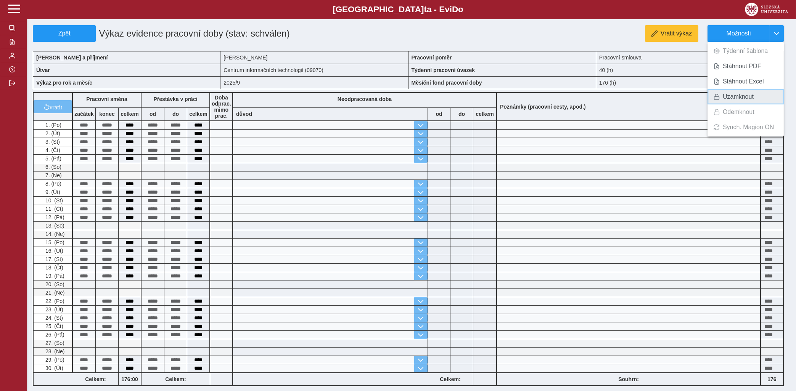
click at [728, 98] on span "Uzamknout" at bounding box center [738, 97] width 31 height 6
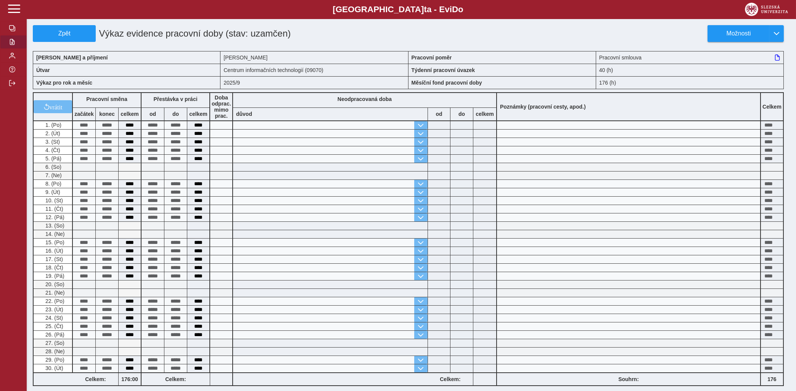
click at [11, 45] on span "button" at bounding box center [12, 42] width 6 height 6
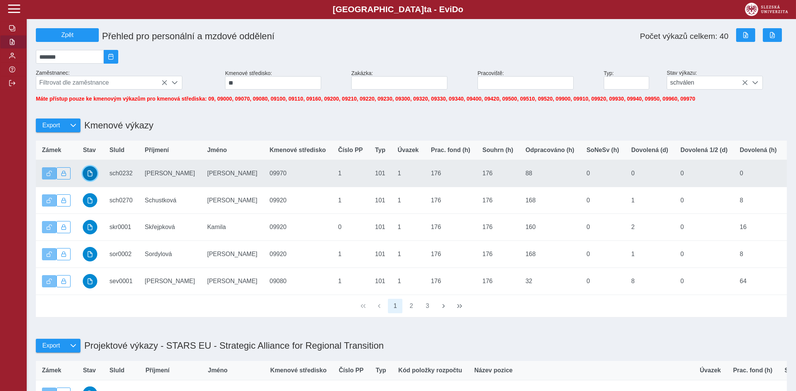
click at [87, 177] on span "button" at bounding box center [90, 173] width 6 height 6
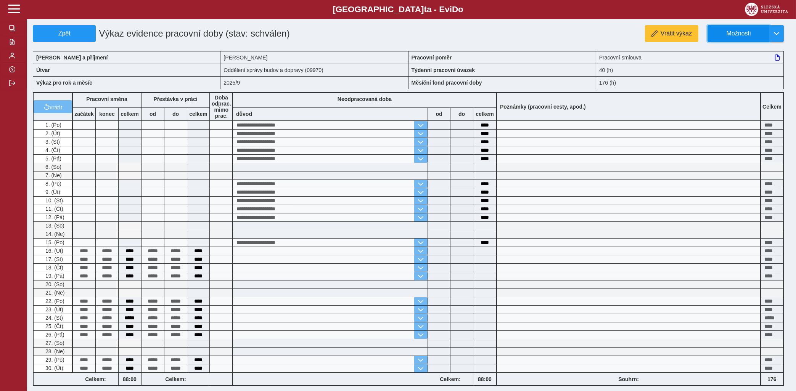
click at [742, 30] on span "Možnosti" at bounding box center [738, 33] width 49 height 7
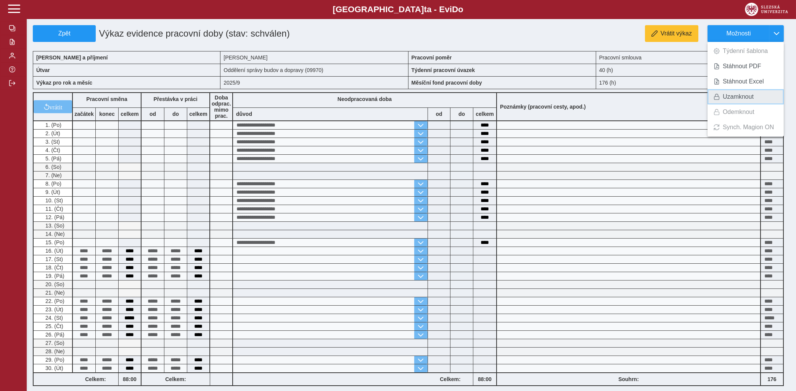
click at [727, 95] on span "Uzamknout" at bounding box center [738, 97] width 31 height 6
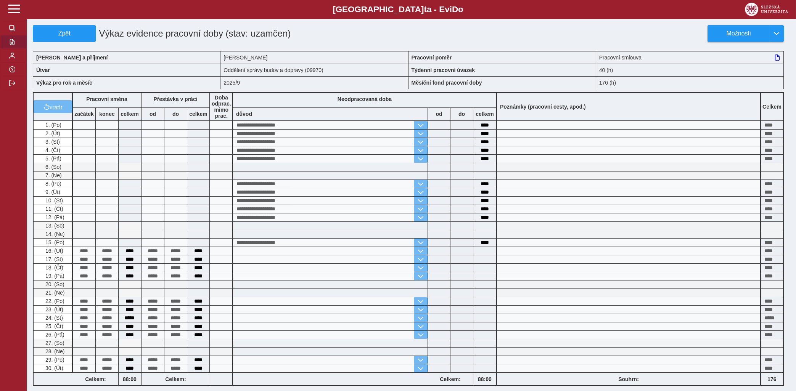
click at [13, 45] on span "button" at bounding box center [12, 42] width 6 height 6
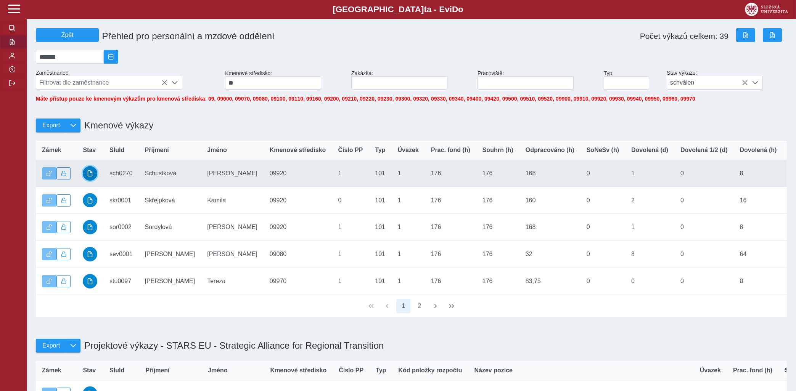
click at [91, 177] on span "button" at bounding box center [90, 173] width 6 height 6
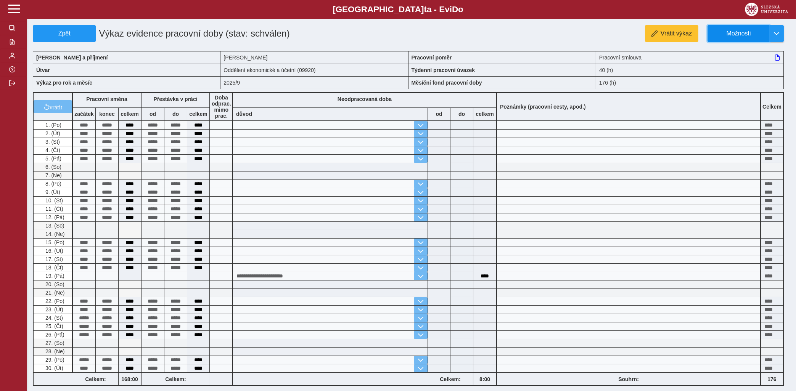
click at [734, 32] on span "Možnosti" at bounding box center [738, 33] width 49 height 7
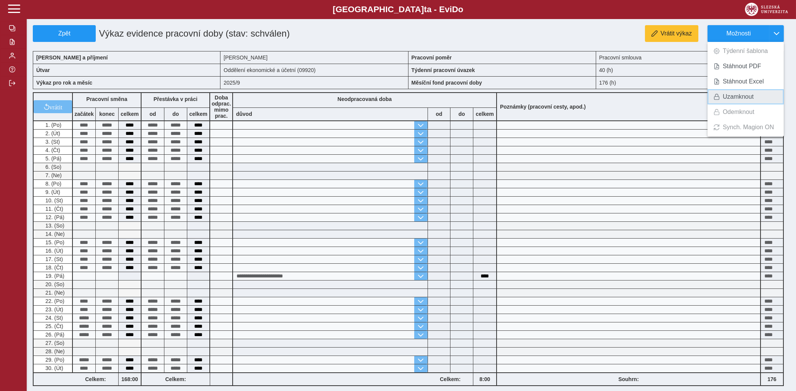
click at [725, 94] on span "Uzamknout" at bounding box center [738, 97] width 31 height 6
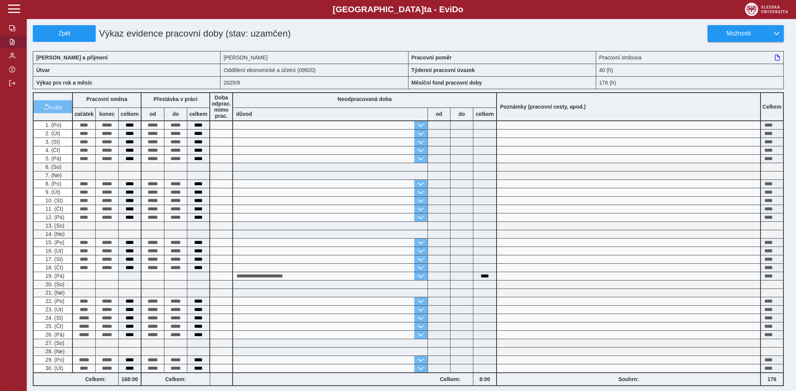
click at [11, 45] on span "button" at bounding box center [12, 42] width 6 height 6
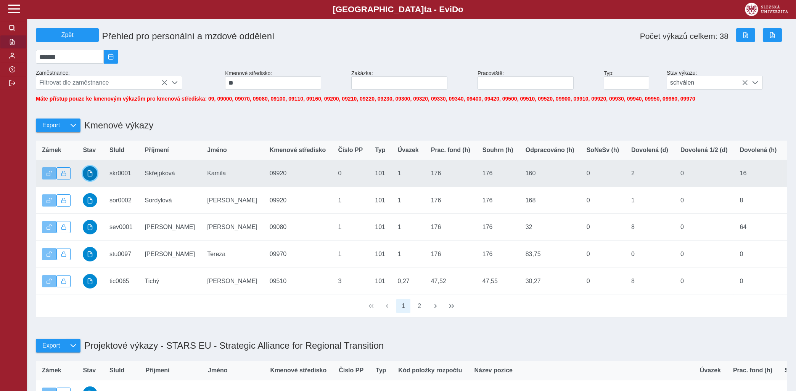
click at [85, 176] on button "button" at bounding box center [90, 173] width 14 height 14
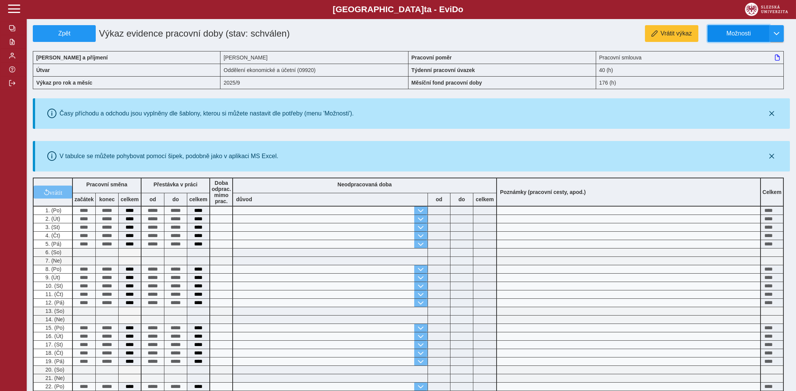
click at [738, 31] on span "Možnosti" at bounding box center [738, 33] width 49 height 7
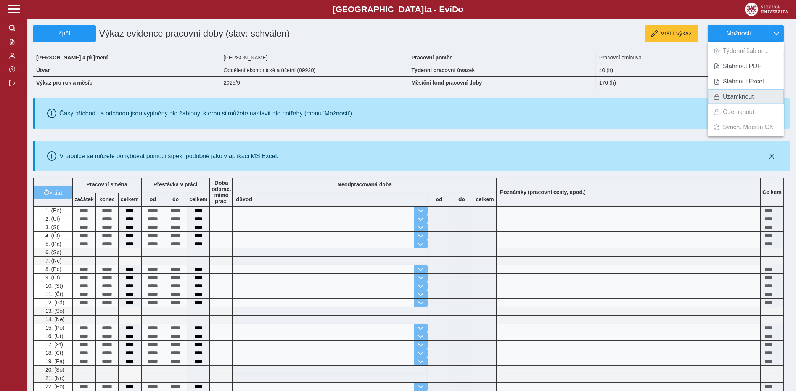
click at [733, 94] on span "Uzamknout" at bounding box center [738, 97] width 31 height 6
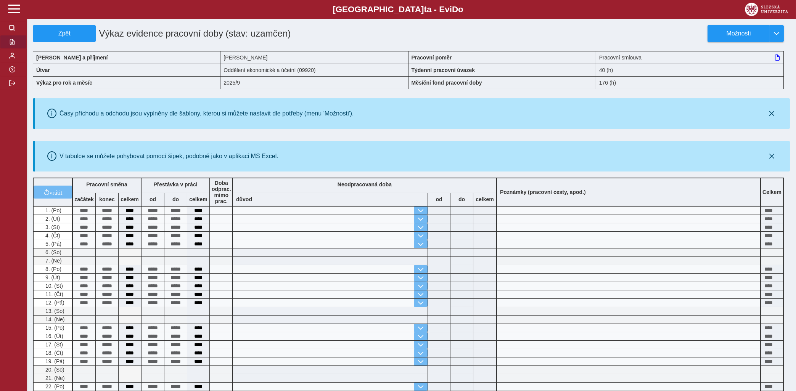
click at [11, 45] on span "button" at bounding box center [12, 42] width 6 height 6
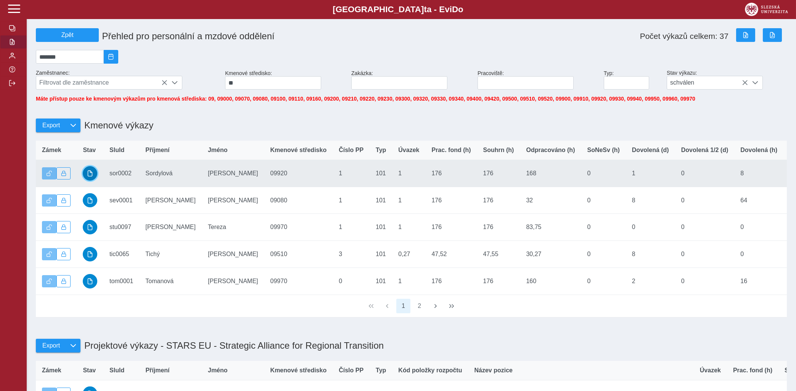
click at [92, 177] on span "button" at bounding box center [90, 173] width 6 height 6
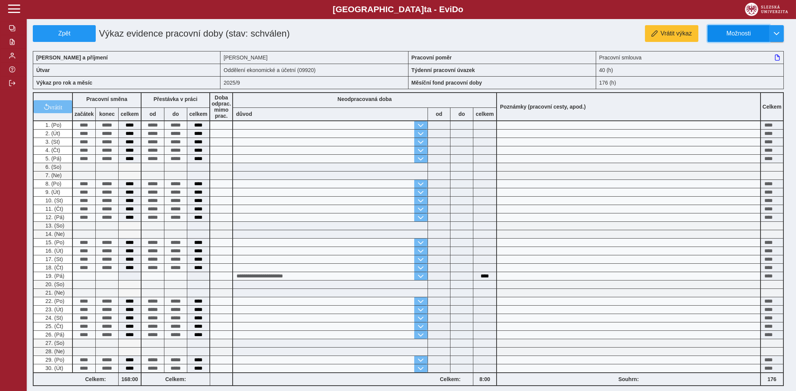
click at [748, 32] on span "Možnosti" at bounding box center [738, 33] width 49 height 7
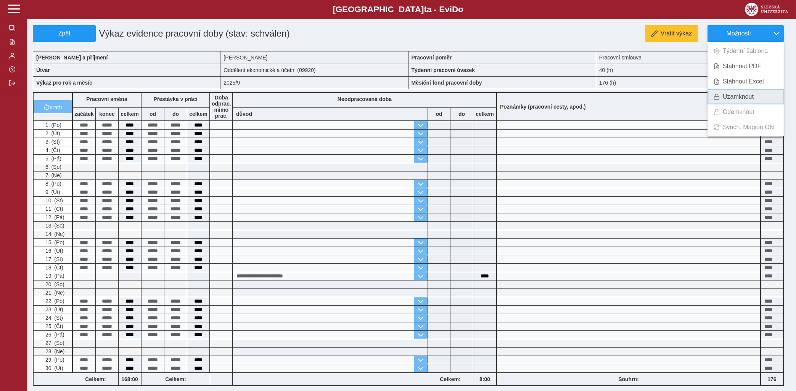
click at [730, 98] on span "Uzamknout" at bounding box center [738, 97] width 31 height 6
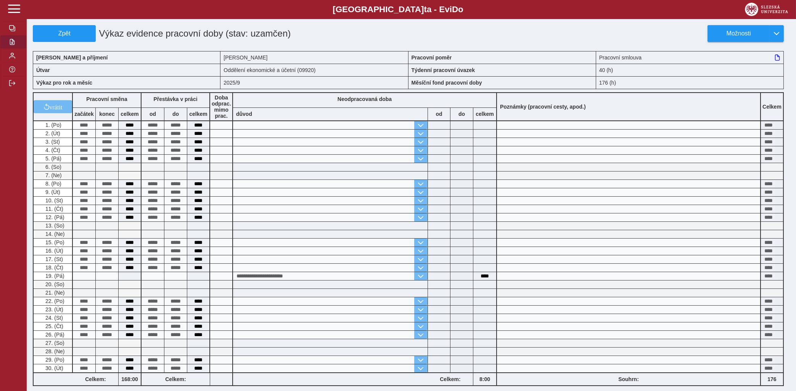
click at [12, 45] on span "button" at bounding box center [12, 42] width 6 height 6
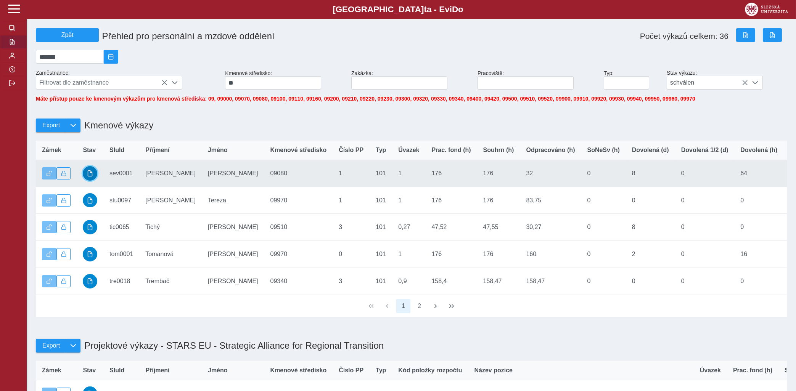
click at [87, 179] on button "button" at bounding box center [90, 173] width 14 height 14
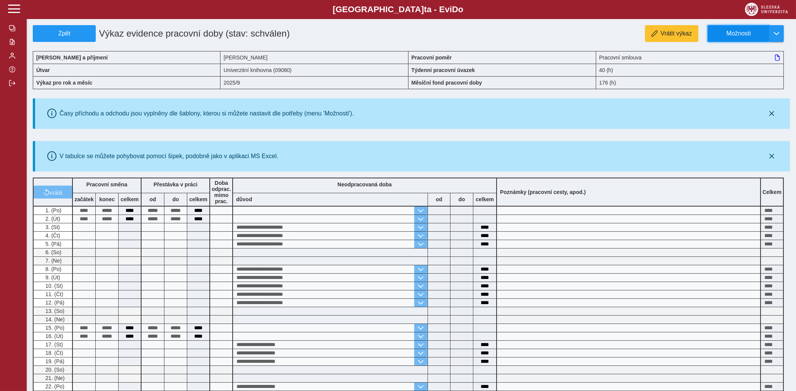
click at [744, 32] on span "Možnosti" at bounding box center [738, 33] width 49 height 7
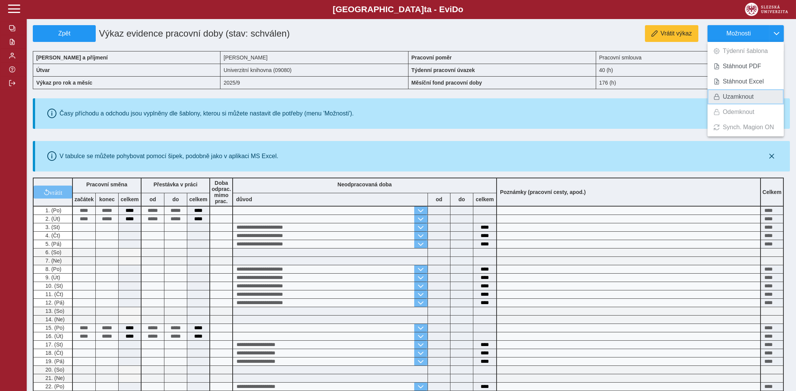
click at [726, 95] on span "Uzamknout" at bounding box center [738, 97] width 31 height 6
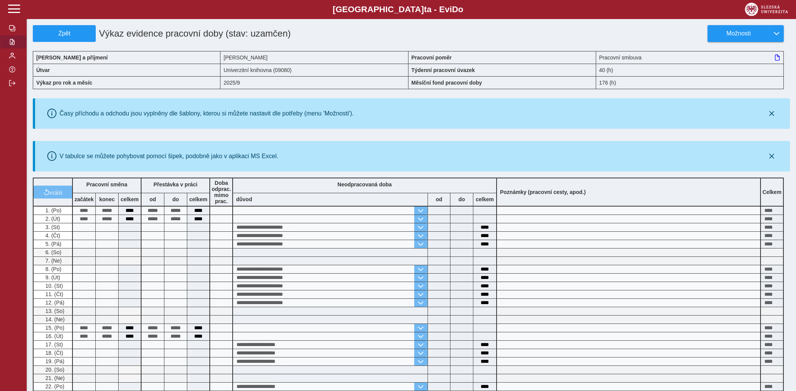
click at [11, 45] on span "button" at bounding box center [12, 42] width 6 height 6
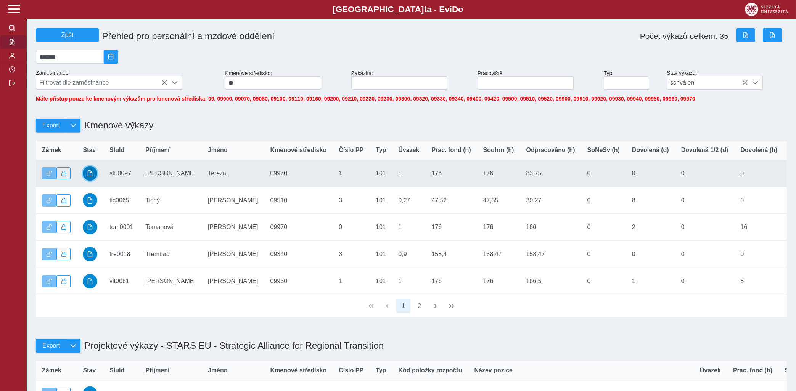
click at [89, 177] on span "button" at bounding box center [90, 173] width 6 height 6
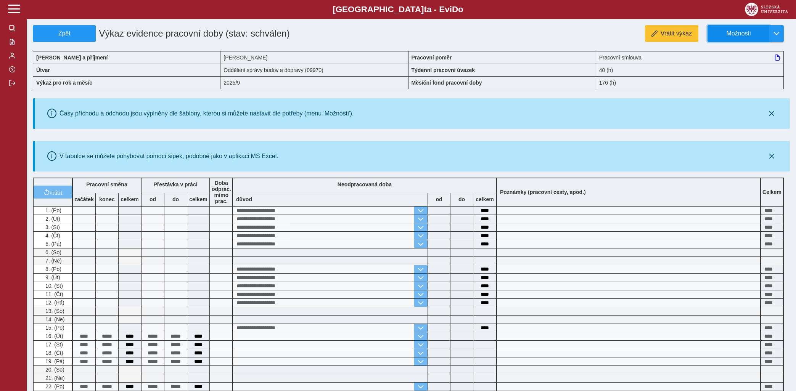
click at [741, 29] on button "Možnosti" at bounding box center [738, 33] width 62 height 17
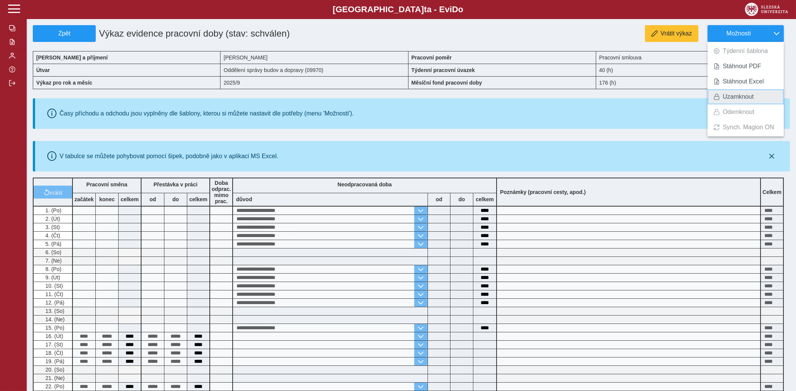
click at [737, 98] on span "Uzamknout" at bounding box center [738, 97] width 31 height 6
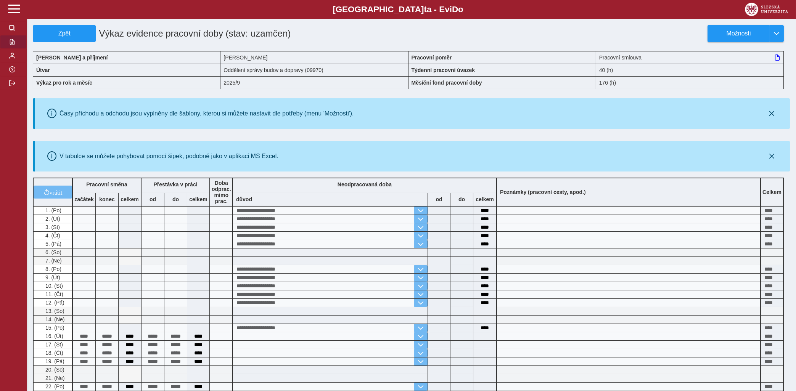
click at [11, 45] on span "button" at bounding box center [12, 42] width 6 height 6
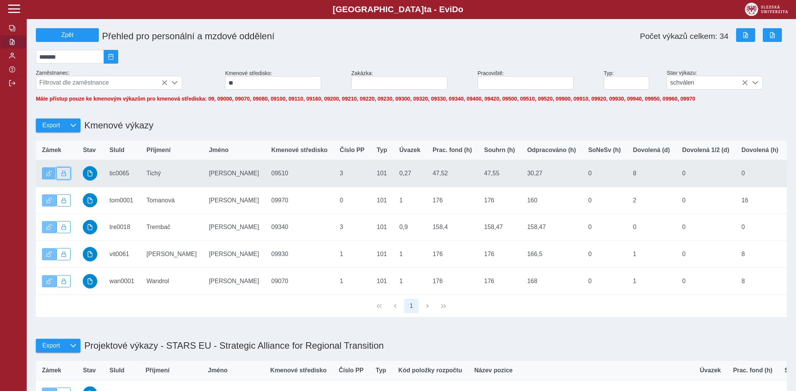
click at [63, 176] on span "button" at bounding box center [63, 173] width 5 height 5
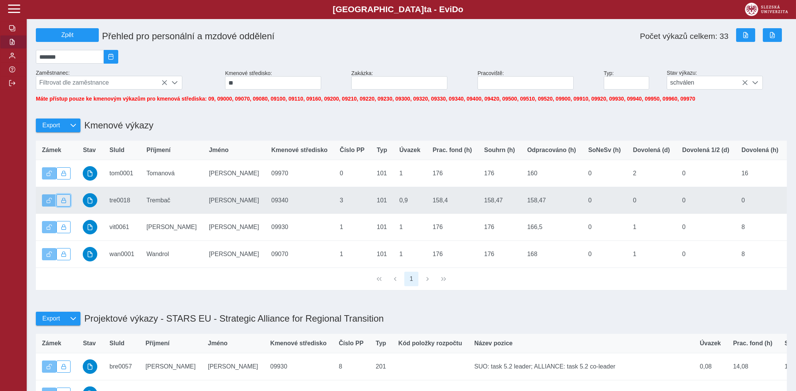
click at [63, 203] on span "button" at bounding box center [63, 200] width 5 height 5
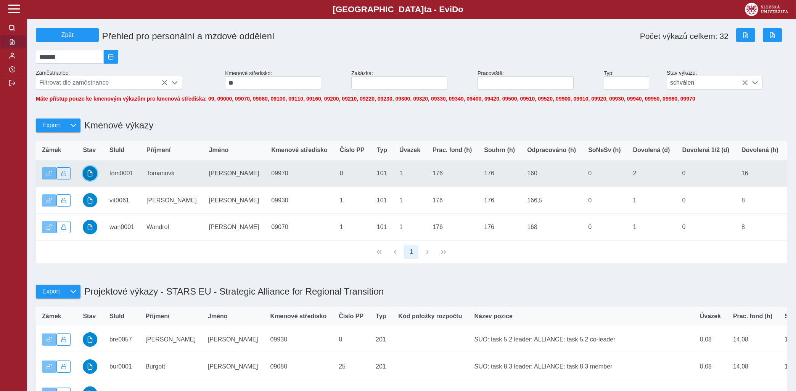
click at [91, 177] on span "button" at bounding box center [90, 173] width 6 height 6
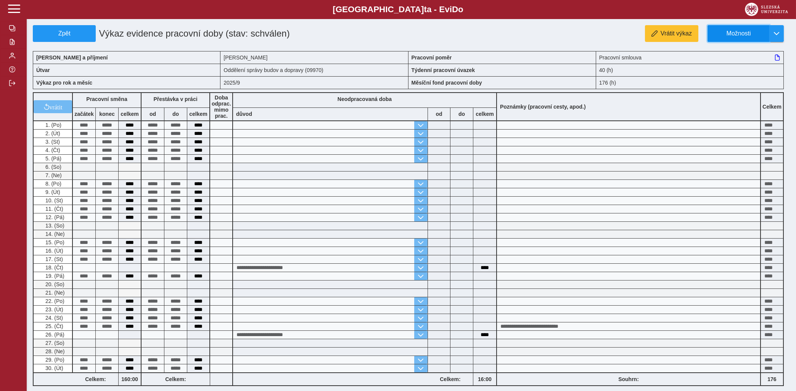
click at [759, 32] on span "Možnosti" at bounding box center [738, 33] width 49 height 7
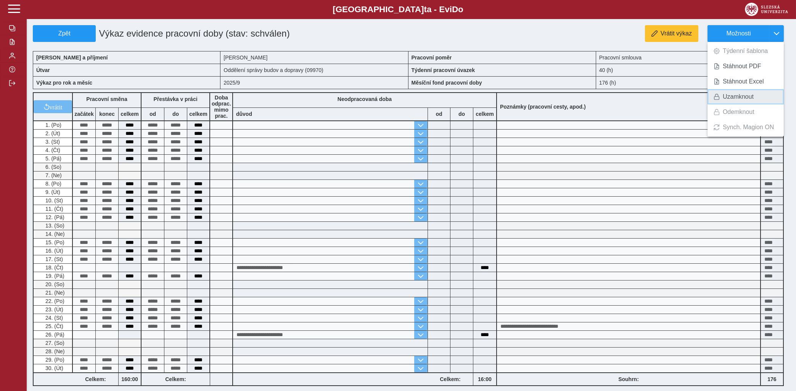
click at [724, 98] on span "Uzamknout" at bounding box center [738, 97] width 31 height 6
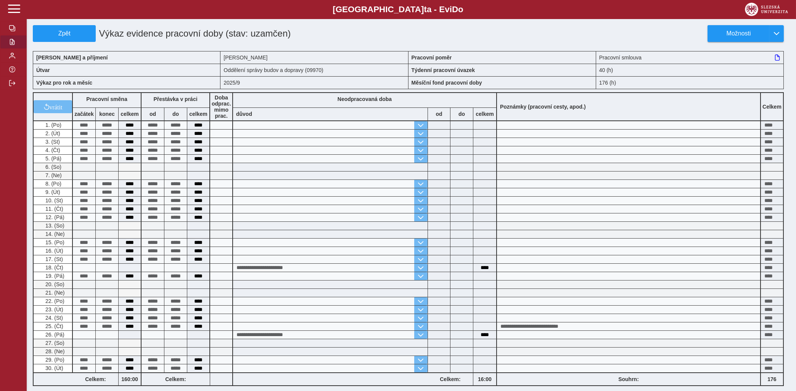
click at [10, 49] on button "button" at bounding box center [13, 42] width 27 height 14
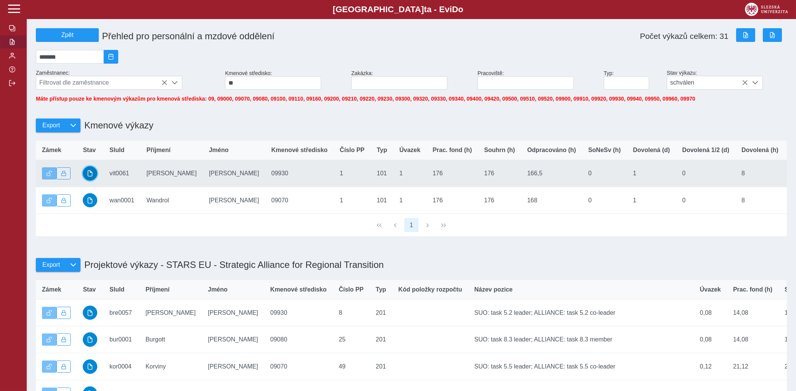
click at [93, 177] on span "button" at bounding box center [90, 173] width 6 height 6
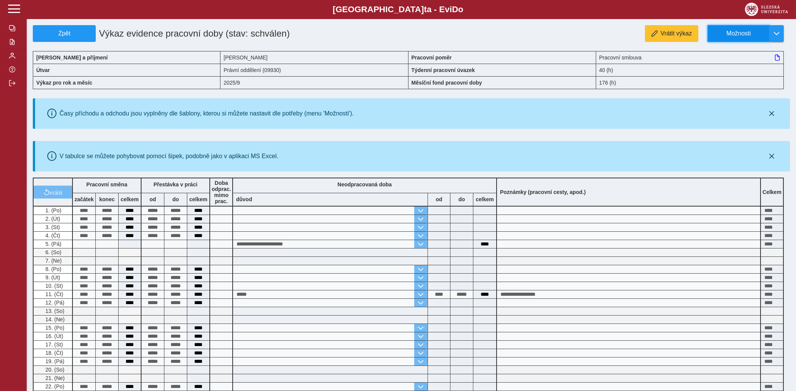
click at [756, 27] on button "Možnosti" at bounding box center [738, 33] width 62 height 17
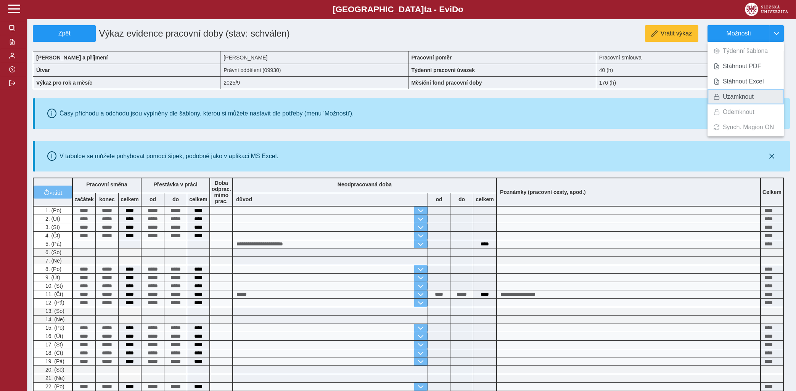
click at [737, 94] on span "Uzamknout" at bounding box center [738, 97] width 31 height 6
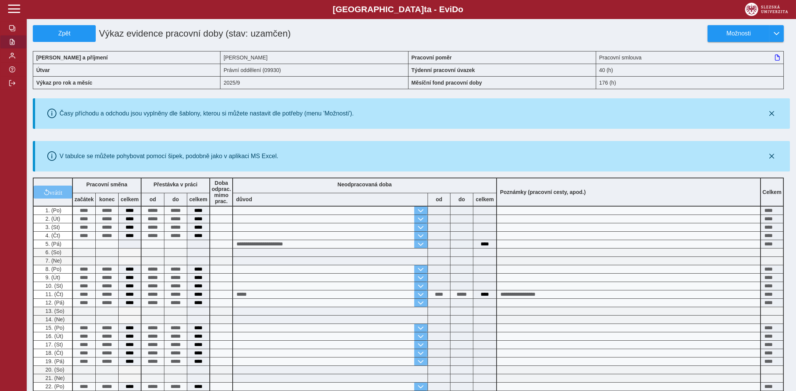
click at [10, 49] on button "button" at bounding box center [13, 42] width 27 height 14
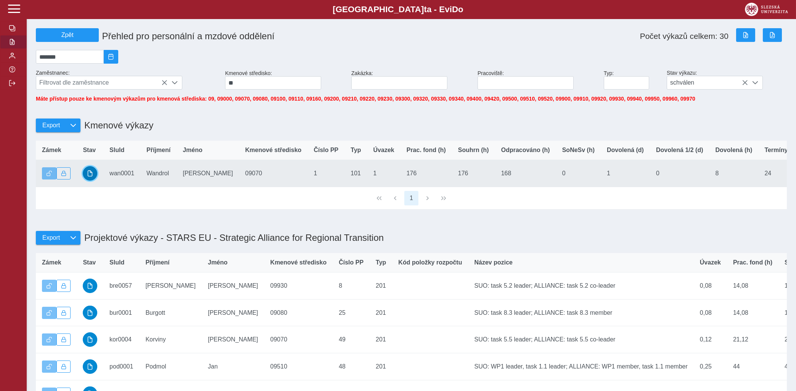
click at [93, 179] on button "button" at bounding box center [90, 173] width 14 height 14
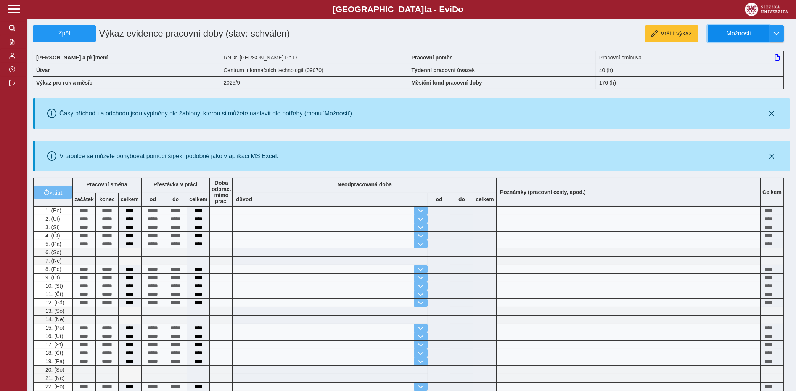
click at [745, 29] on button "Možnosti" at bounding box center [738, 33] width 62 height 17
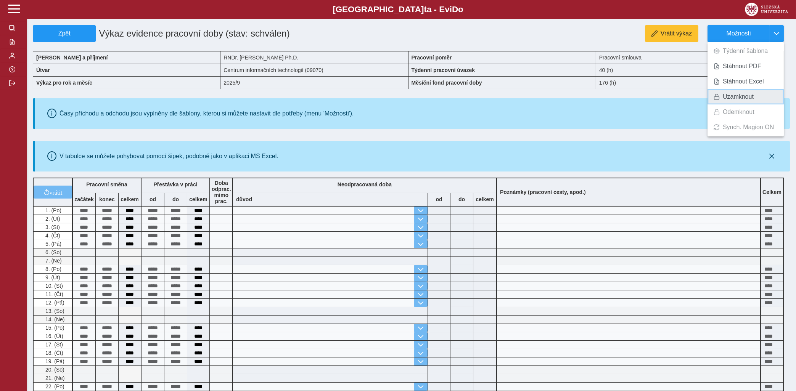
click at [729, 95] on span "Uzamknout" at bounding box center [738, 97] width 31 height 6
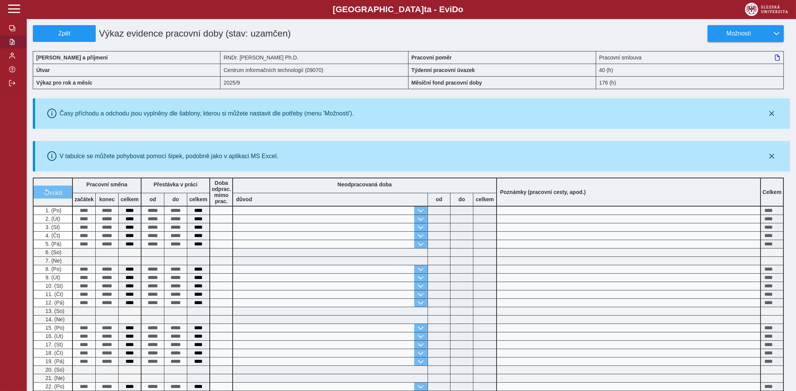
click at [12, 45] on span "button" at bounding box center [12, 42] width 6 height 6
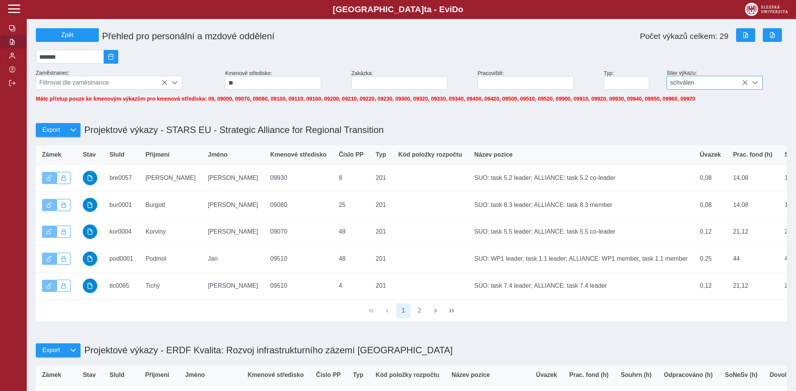
click at [740, 82] on span "schválen" at bounding box center [707, 82] width 81 height 13
click at [742, 82] on span "schválen" at bounding box center [707, 82] width 81 height 13
click at [746, 85] on icon at bounding box center [745, 83] width 6 height 6
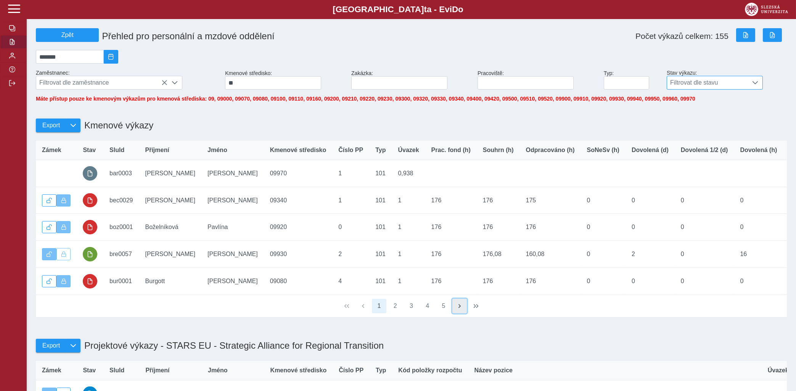
click at [456, 308] on button "button" at bounding box center [459, 306] width 14 height 14
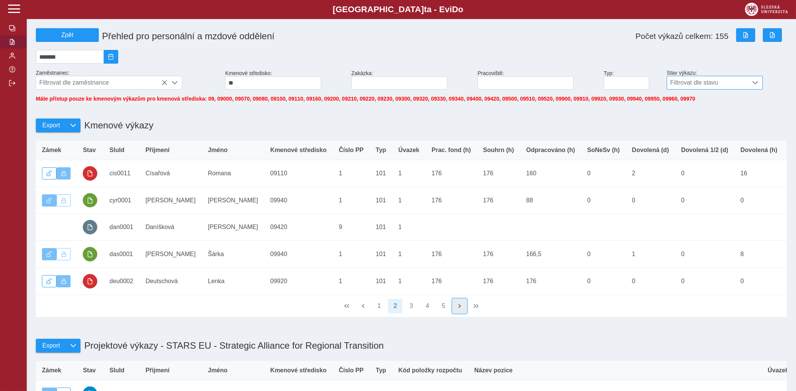
click at [456, 308] on button "button" at bounding box center [459, 306] width 14 height 14
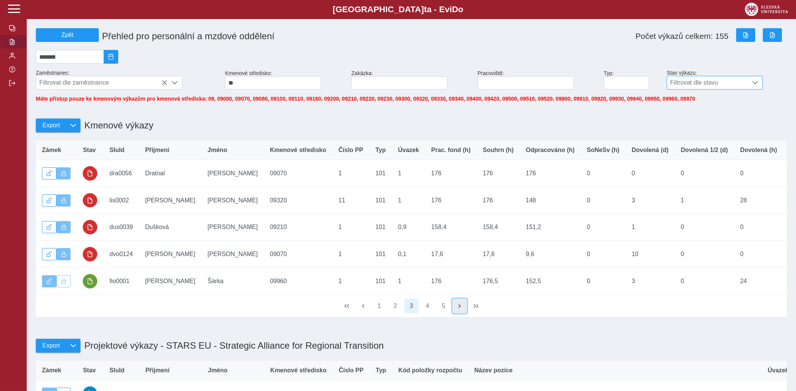
click at [456, 308] on button "button" at bounding box center [459, 306] width 14 height 14
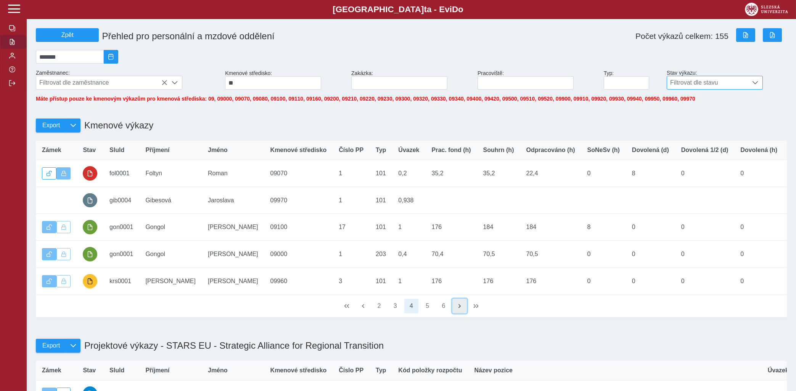
click at [456, 308] on button "button" at bounding box center [459, 306] width 14 height 14
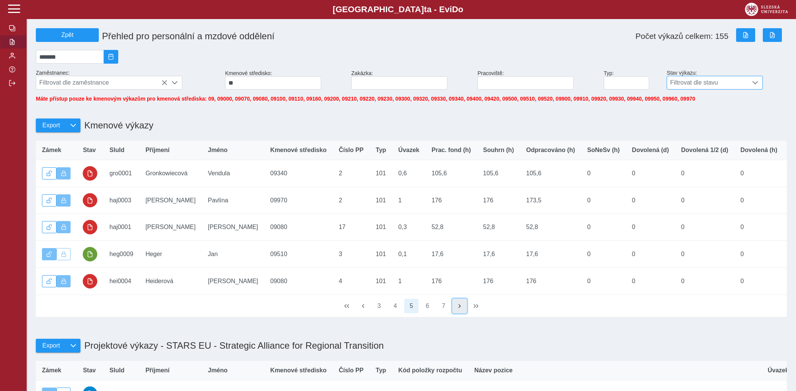
click at [456, 308] on button "button" at bounding box center [459, 306] width 14 height 14
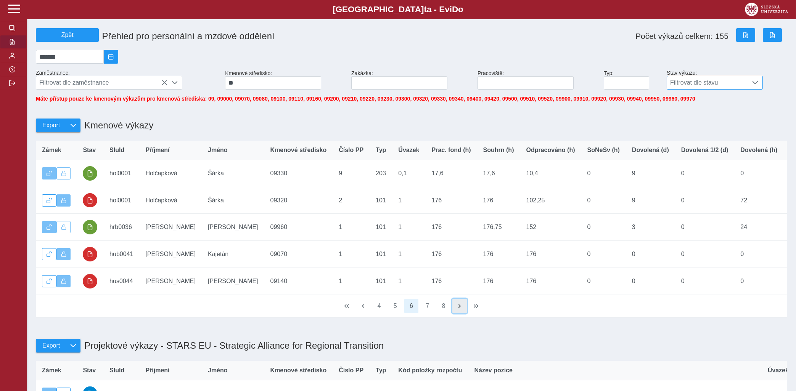
click at [456, 308] on button "button" at bounding box center [459, 306] width 14 height 14
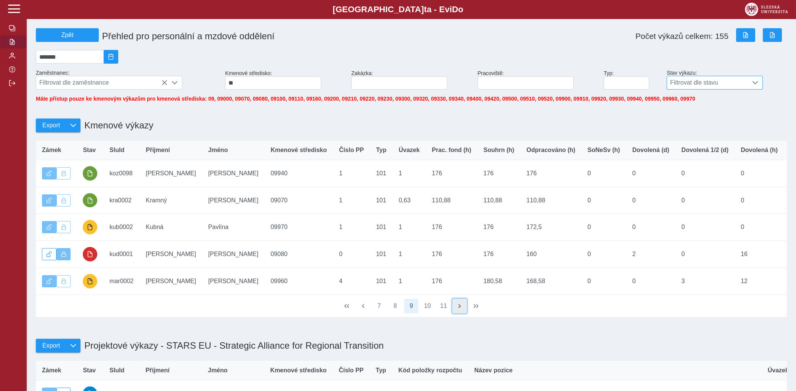
click at [456, 308] on button "button" at bounding box center [459, 306] width 14 height 14
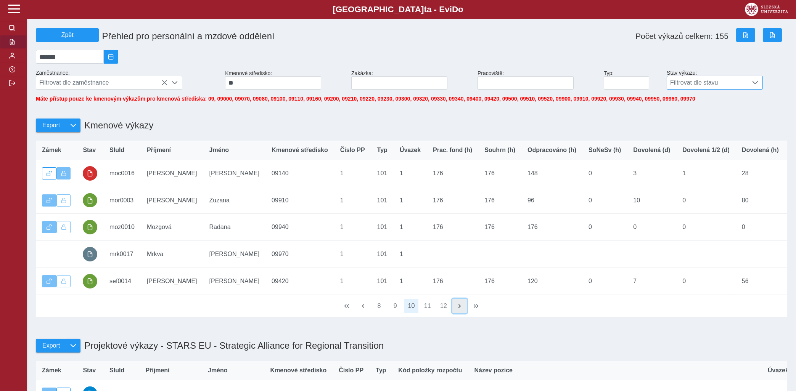
click at [456, 308] on button "button" at bounding box center [459, 306] width 14 height 14
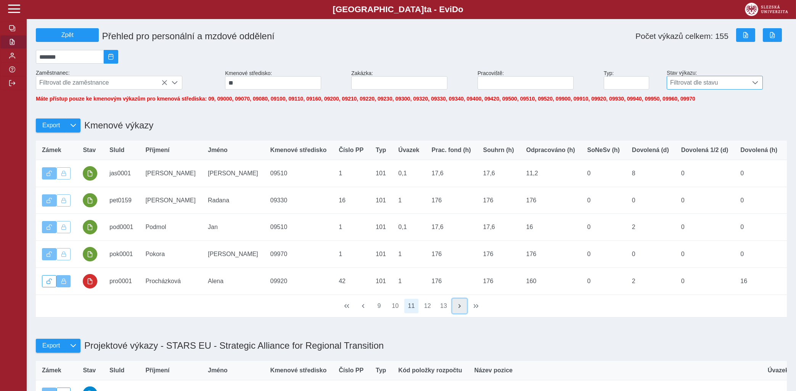
click at [456, 308] on button "button" at bounding box center [459, 306] width 14 height 14
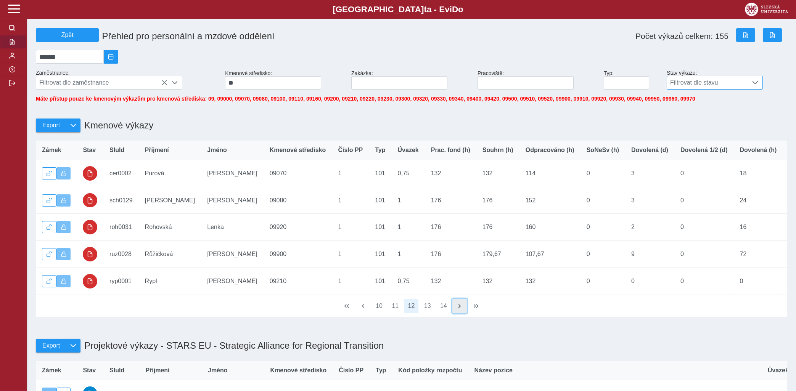
click at [456, 308] on button "button" at bounding box center [459, 306] width 14 height 14
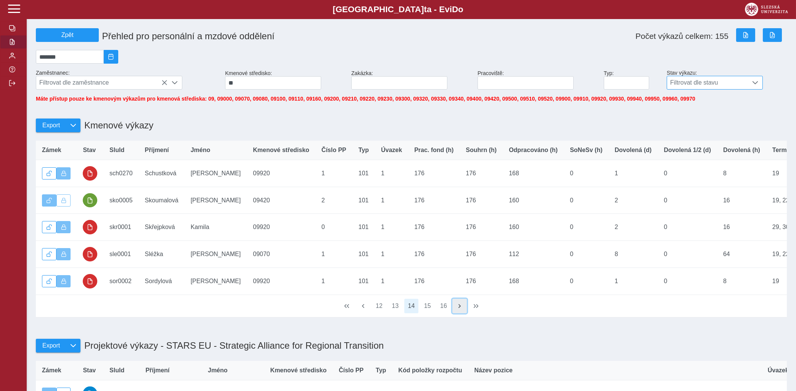
click at [456, 308] on button "button" at bounding box center [459, 306] width 14 height 14
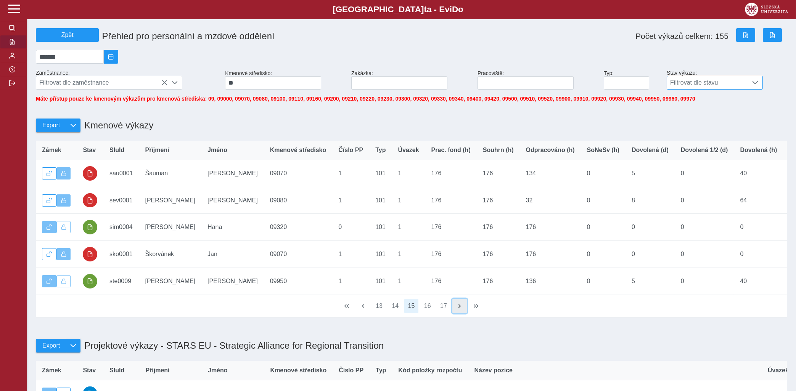
click at [456, 308] on button "button" at bounding box center [459, 306] width 14 height 14
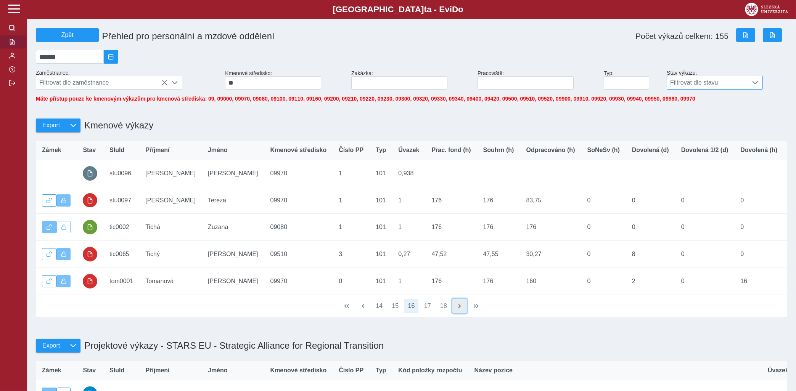
click at [456, 308] on button "button" at bounding box center [459, 306] width 14 height 14
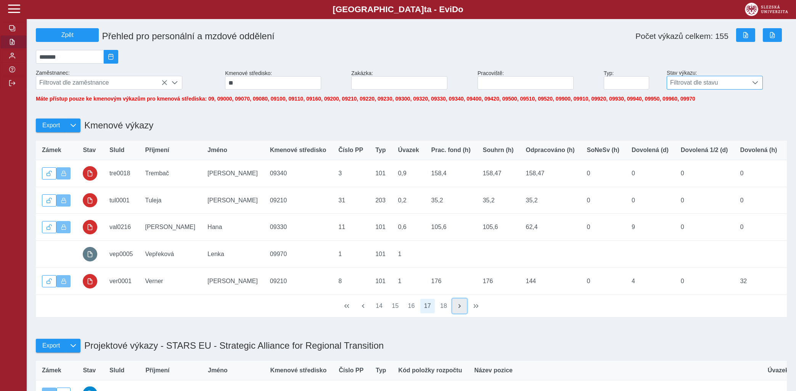
click at [456, 308] on button "button" at bounding box center [459, 306] width 14 height 14
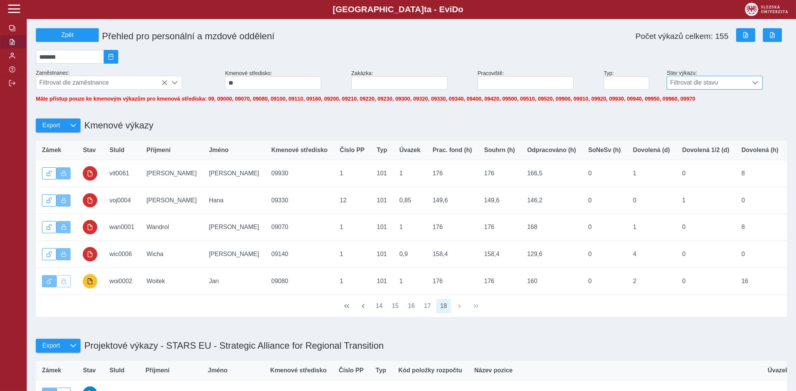
click at [456, 308] on div "14 15 16 17 18" at bounding box center [411, 306] width 751 height 22
